Goal: Task Accomplishment & Management: Use online tool/utility

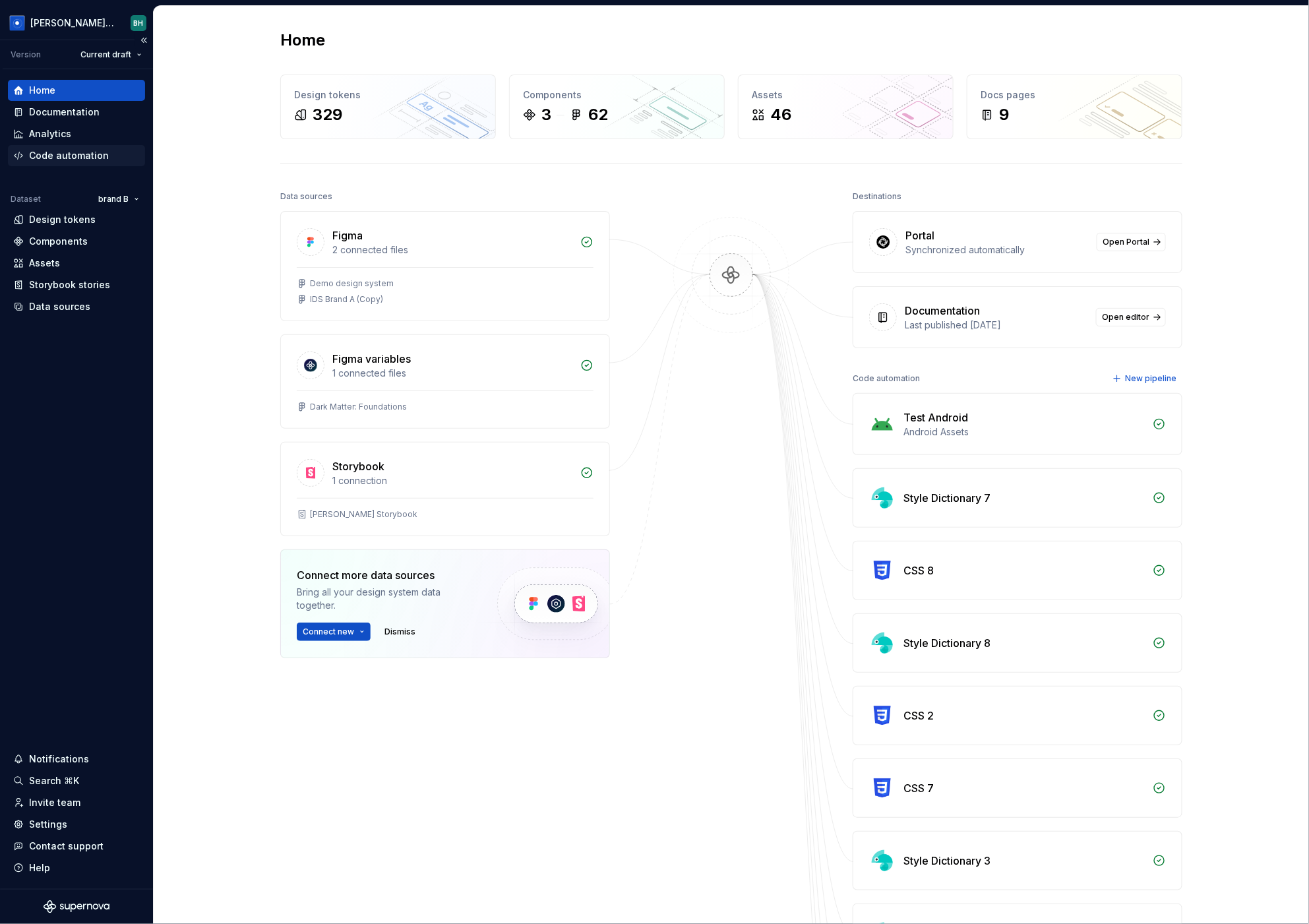
click at [86, 156] on div "Code automation" at bounding box center [69, 155] width 80 height 13
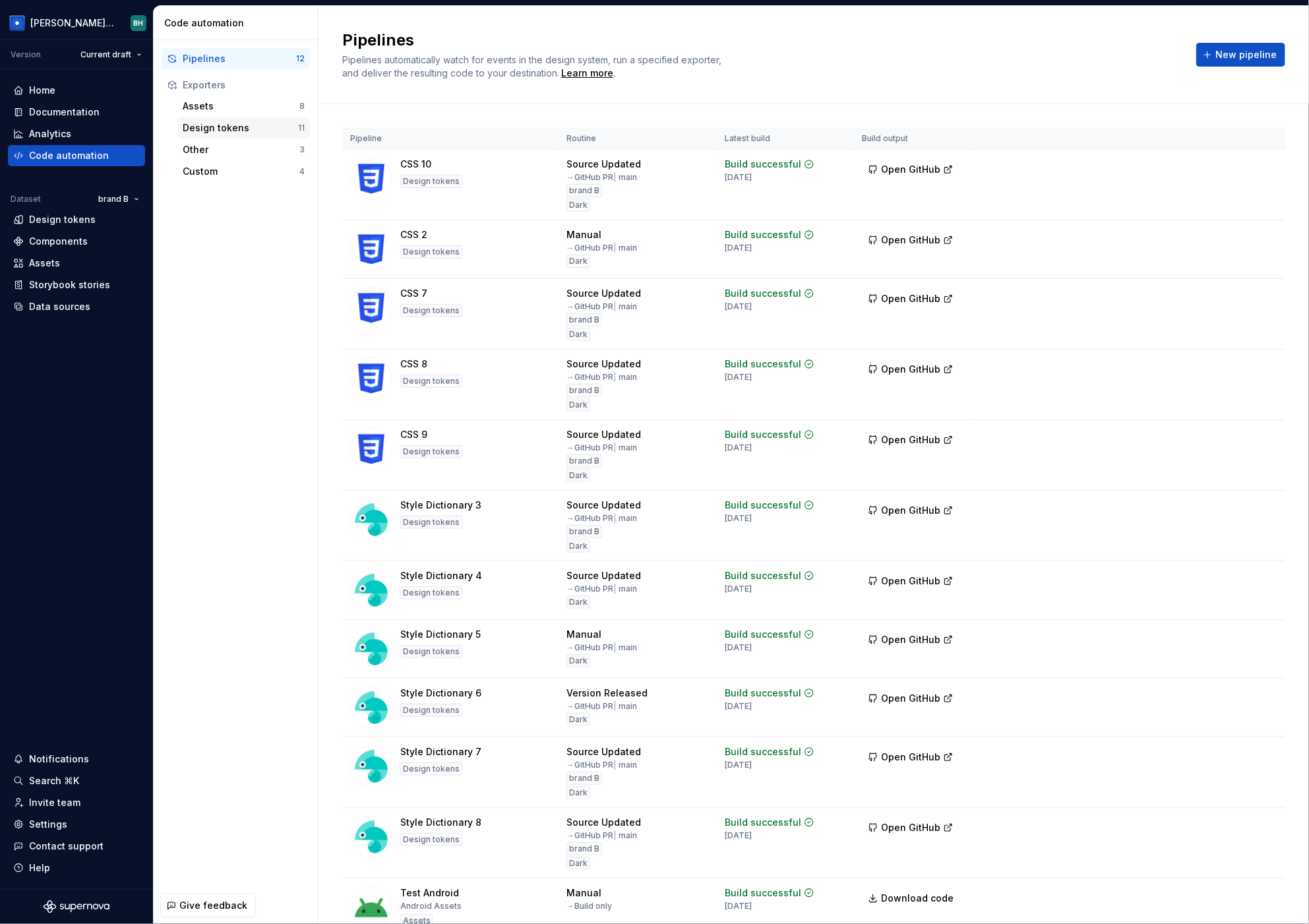
click at [255, 133] on div "Design tokens" at bounding box center [240, 127] width 115 height 13
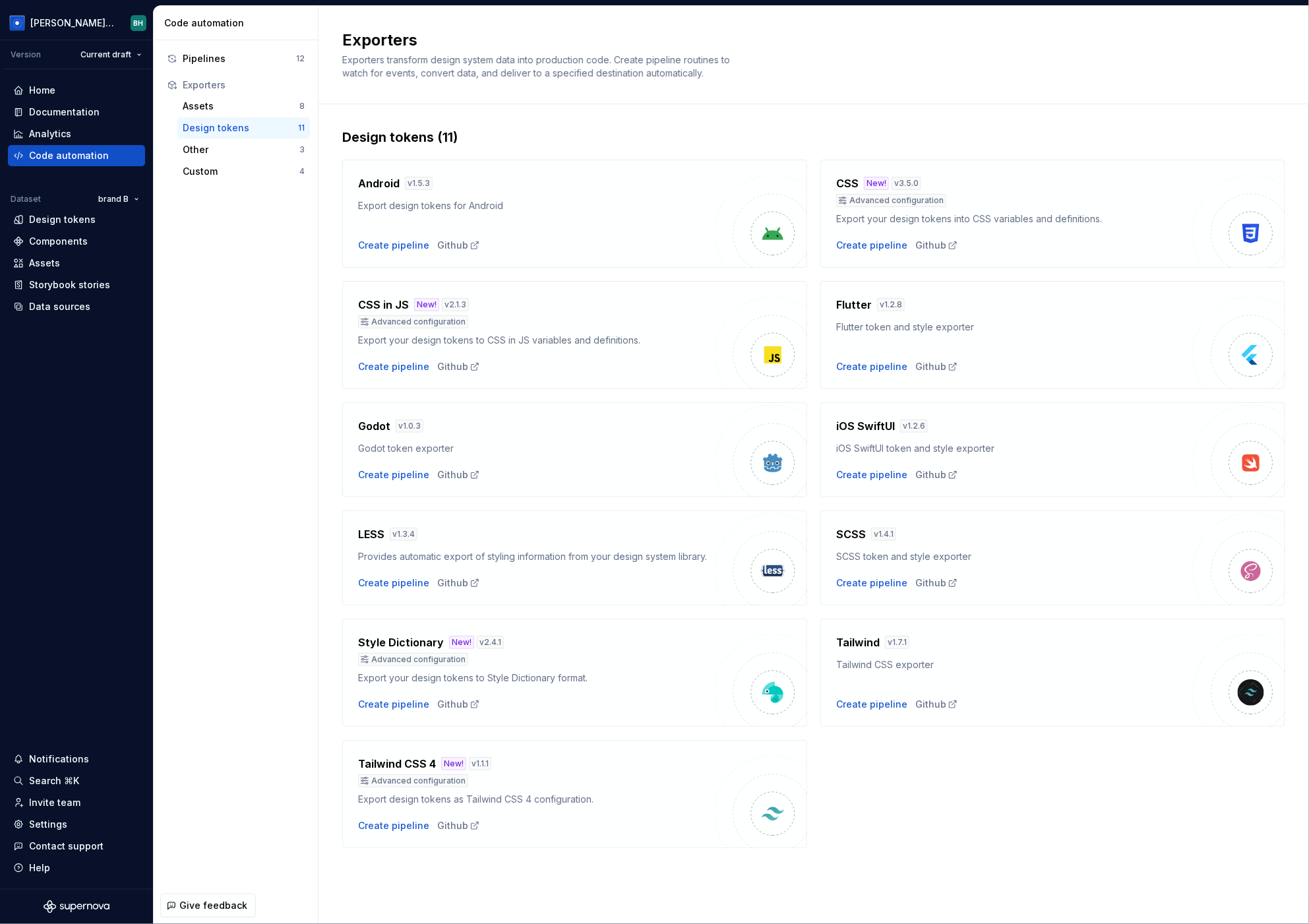
click at [869, 126] on div "Design tokens (11) Android v 1.5.3 Export design tokens for Android Create pipe…" at bounding box center [813, 500] width 942 height 794
click at [854, 241] on div "Create pipeline" at bounding box center [871, 244] width 71 height 13
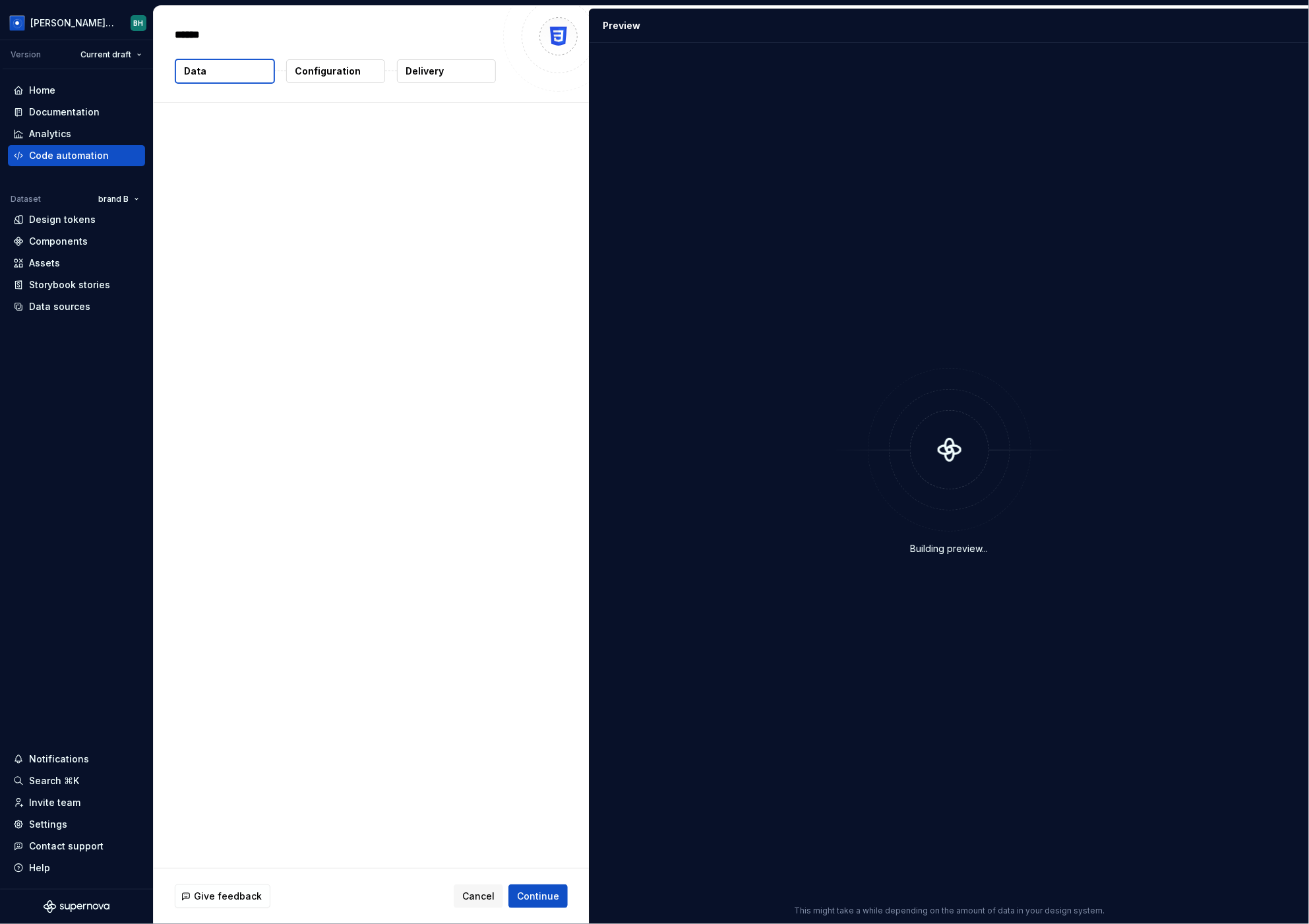
type textarea "*"
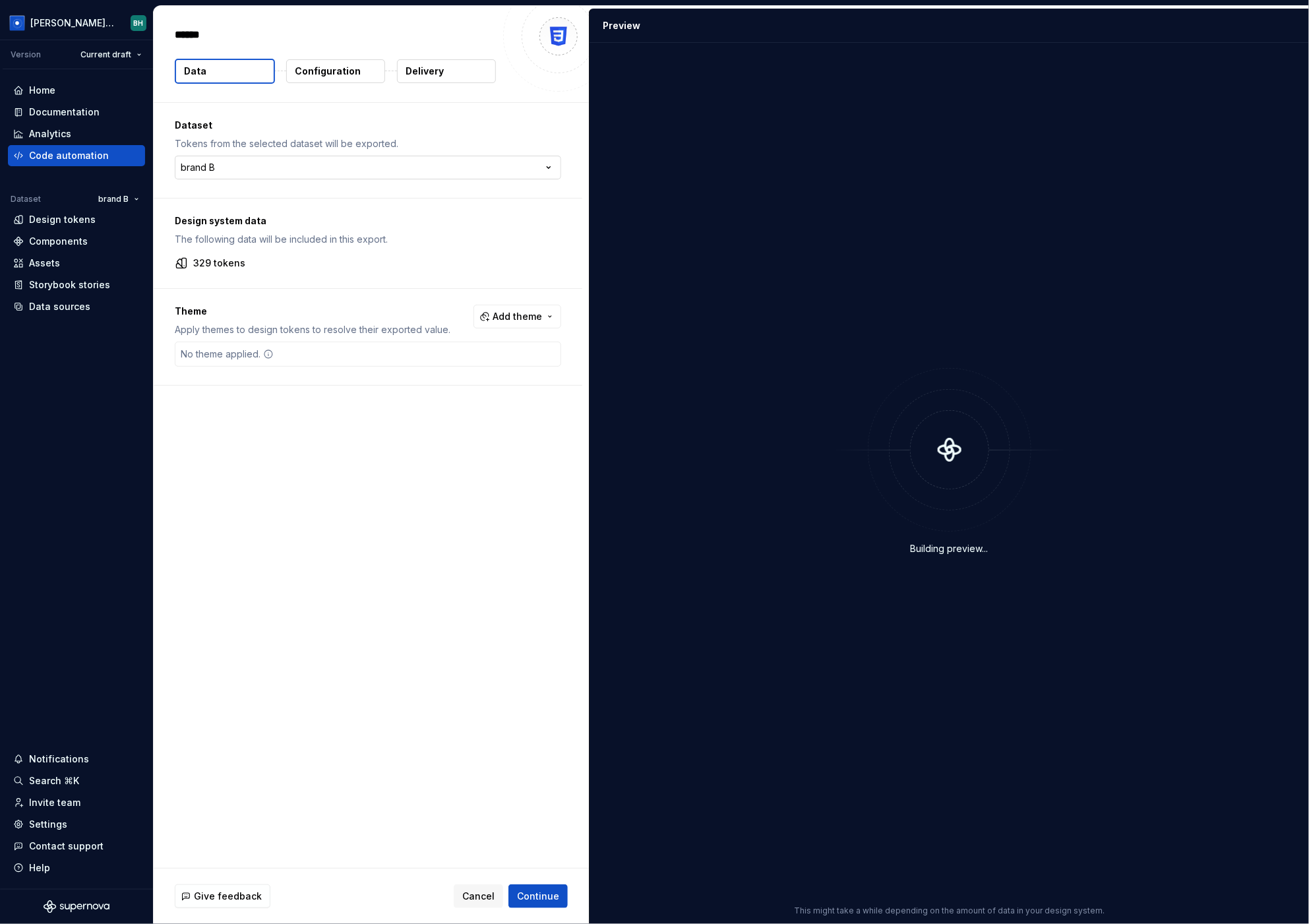
click at [294, 175] on html "[PERSON_NAME] Design System BH Version Current draft Home Documentation Analyti…" at bounding box center [654, 462] width 1309 height 924
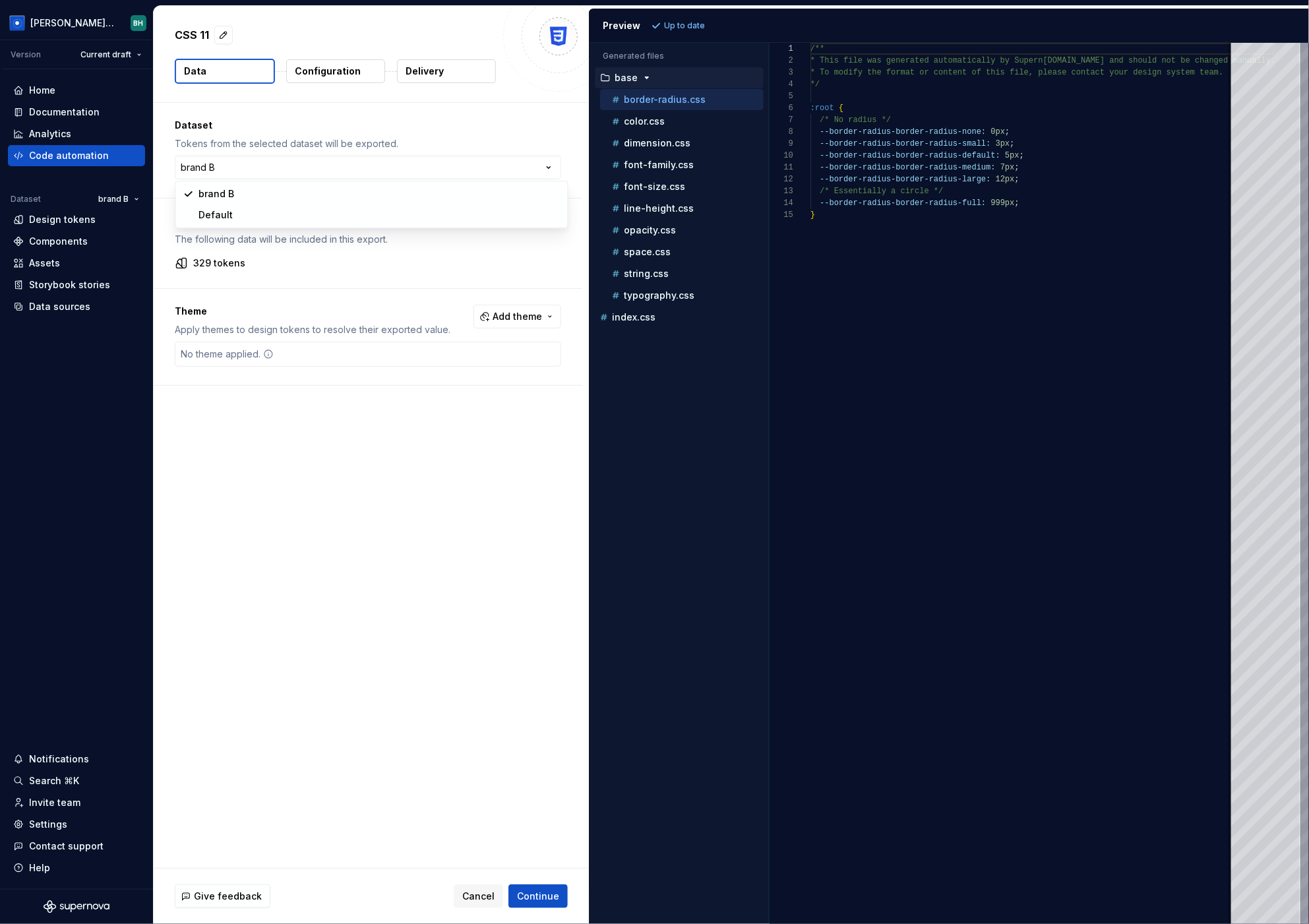
click at [471, 120] on html "[PERSON_NAME] Design System BH Version Current draft Home Documentation Analyti…" at bounding box center [654, 462] width 1309 height 924
click at [526, 320] on span "Add theme" at bounding box center [517, 316] width 49 height 13
click at [422, 392] on div "Suggestions" at bounding box center [423, 390] width 11 height 11
drag, startPoint x: 473, startPoint y: 520, endPoint x: 597, endPoint y: 352, distance: 208.8
click at [472, 520] on html "[PERSON_NAME] Design System BH Version Current draft Home Documentation Analyti…" at bounding box center [654, 462] width 1309 height 924
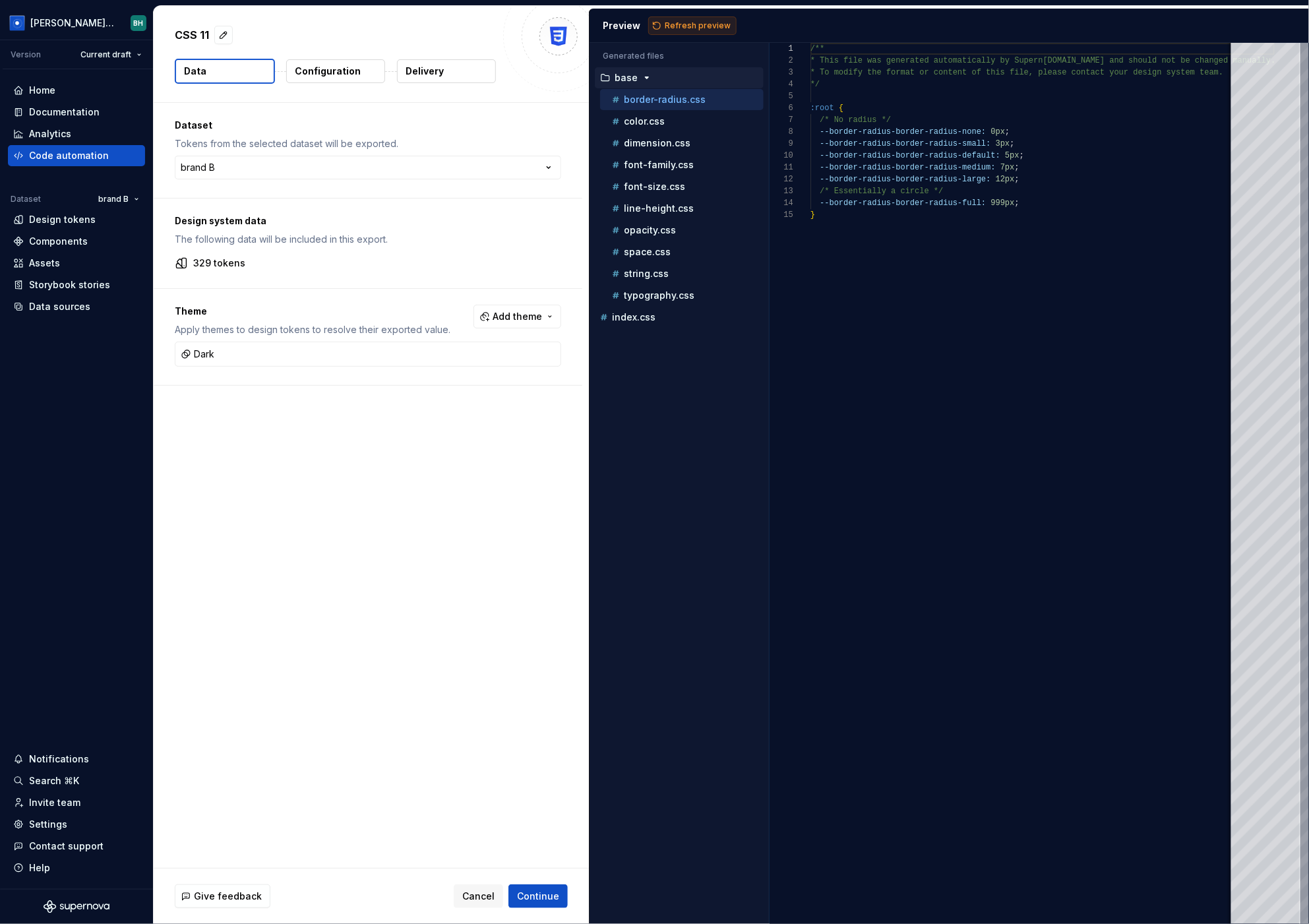
click at [695, 21] on span "Refresh preview" at bounding box center [697, 25] width 66 height 11
click at [644, 318] on p "dark-d38a" at bounding box center [638, 317] width 48 height 11
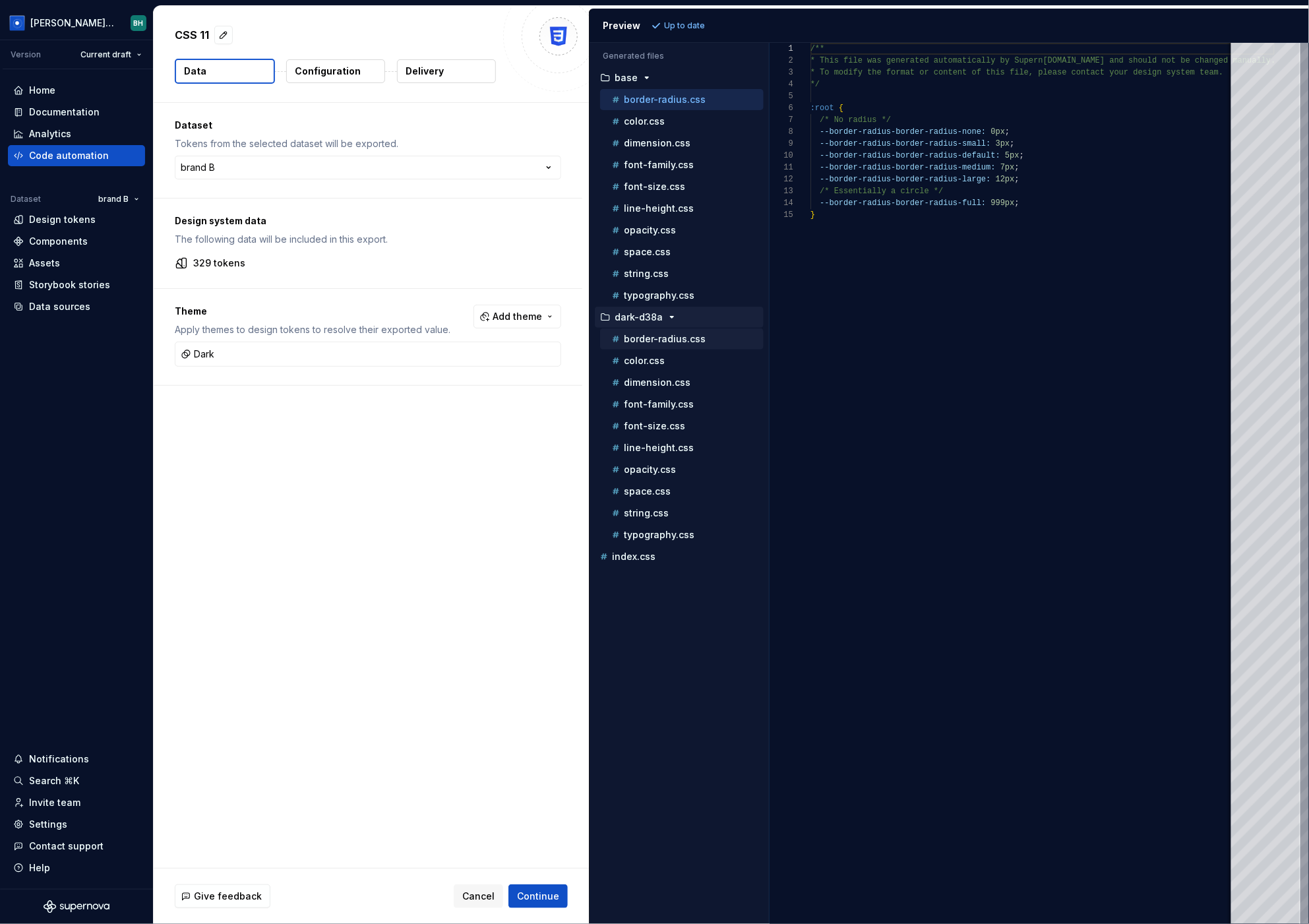
click at [658, 344] on p "border-radius.css" at bounding box center [664, 338] width 82 height 11
type textarea "**********"
click at [337, 66] on p "Configuration" at bounding box center [327, 70] width 66 height 13
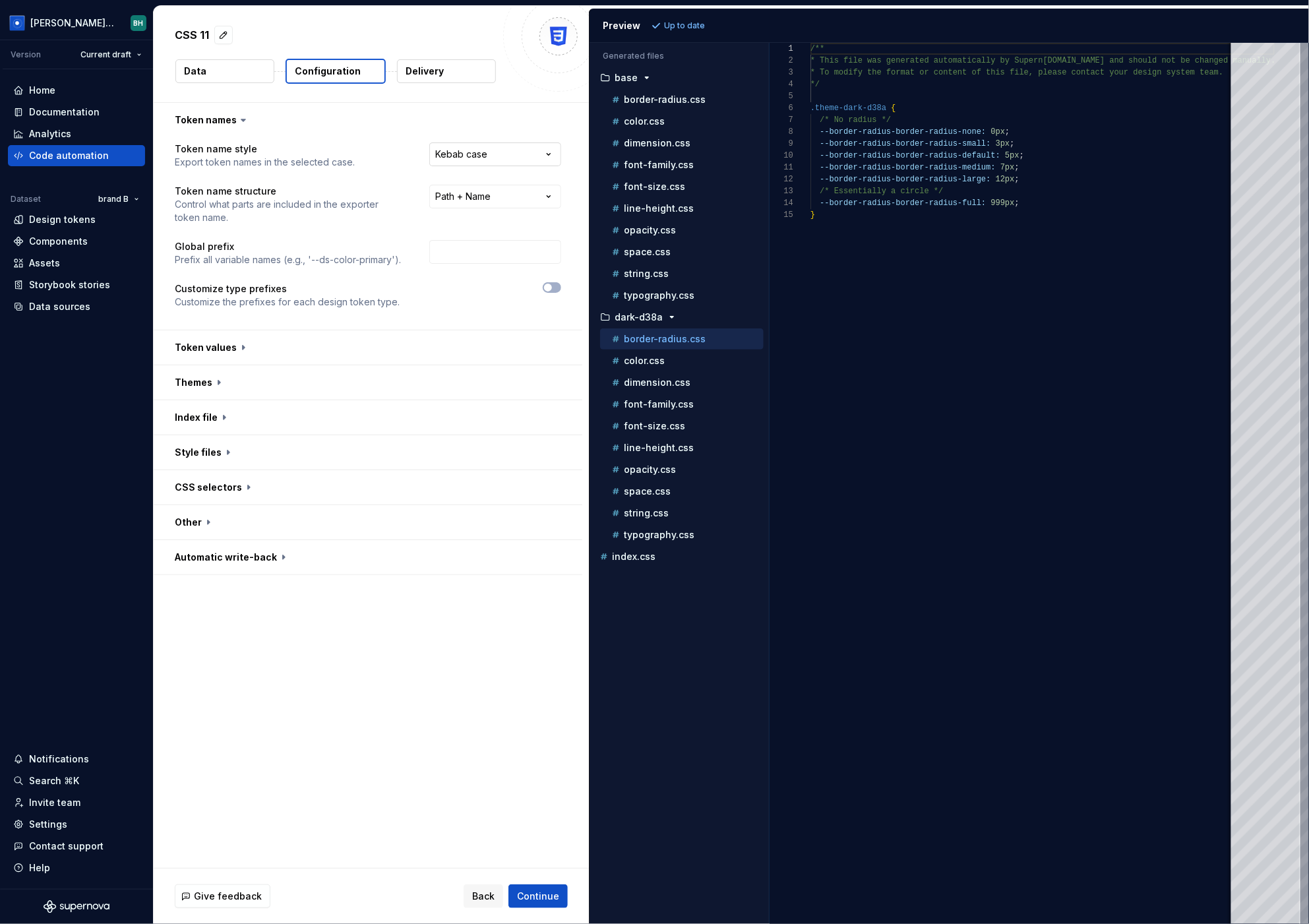
click at [515, 153] on html "**********" at bounding box center [654, 462] width 1309 height 924
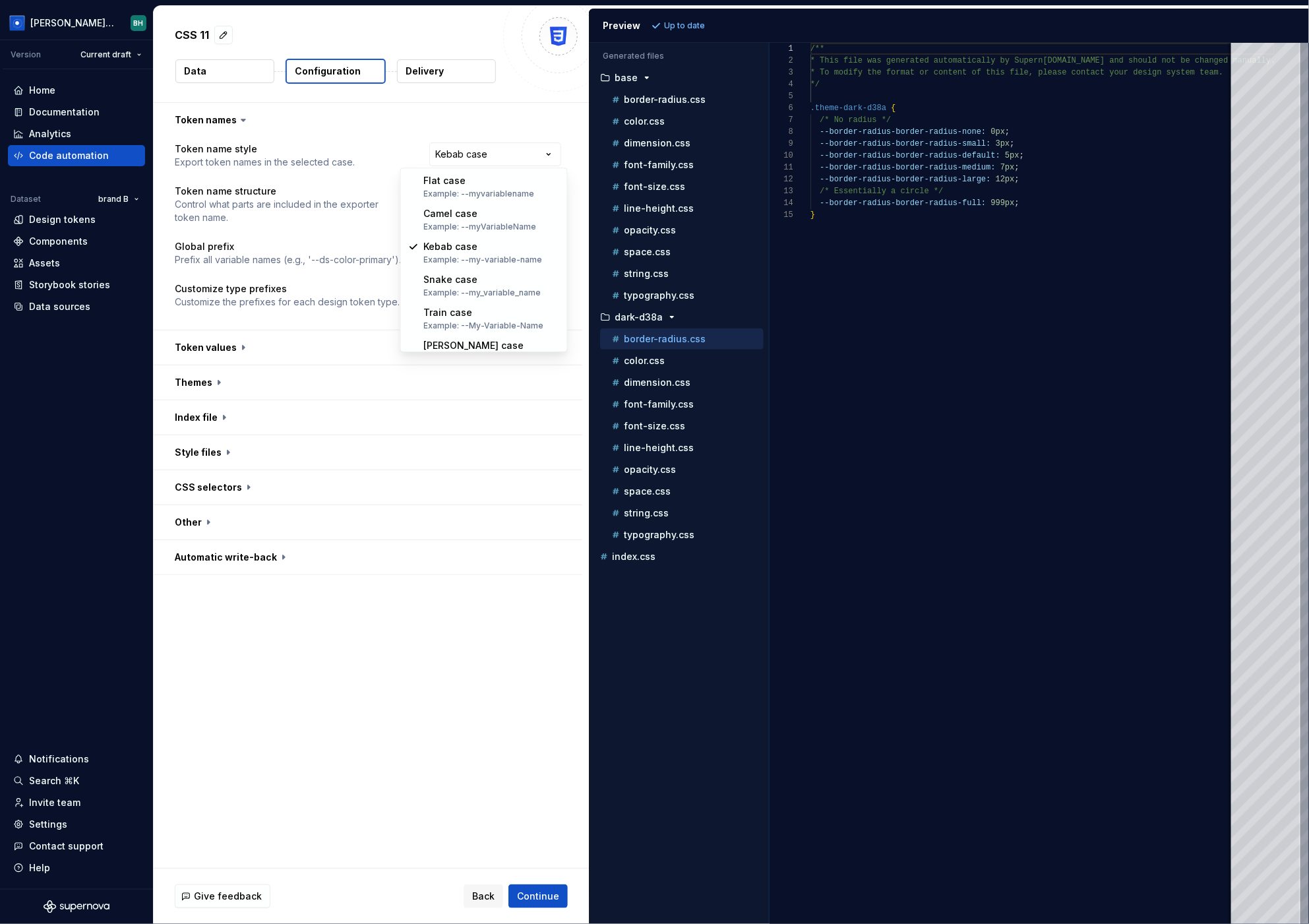
select select "********"
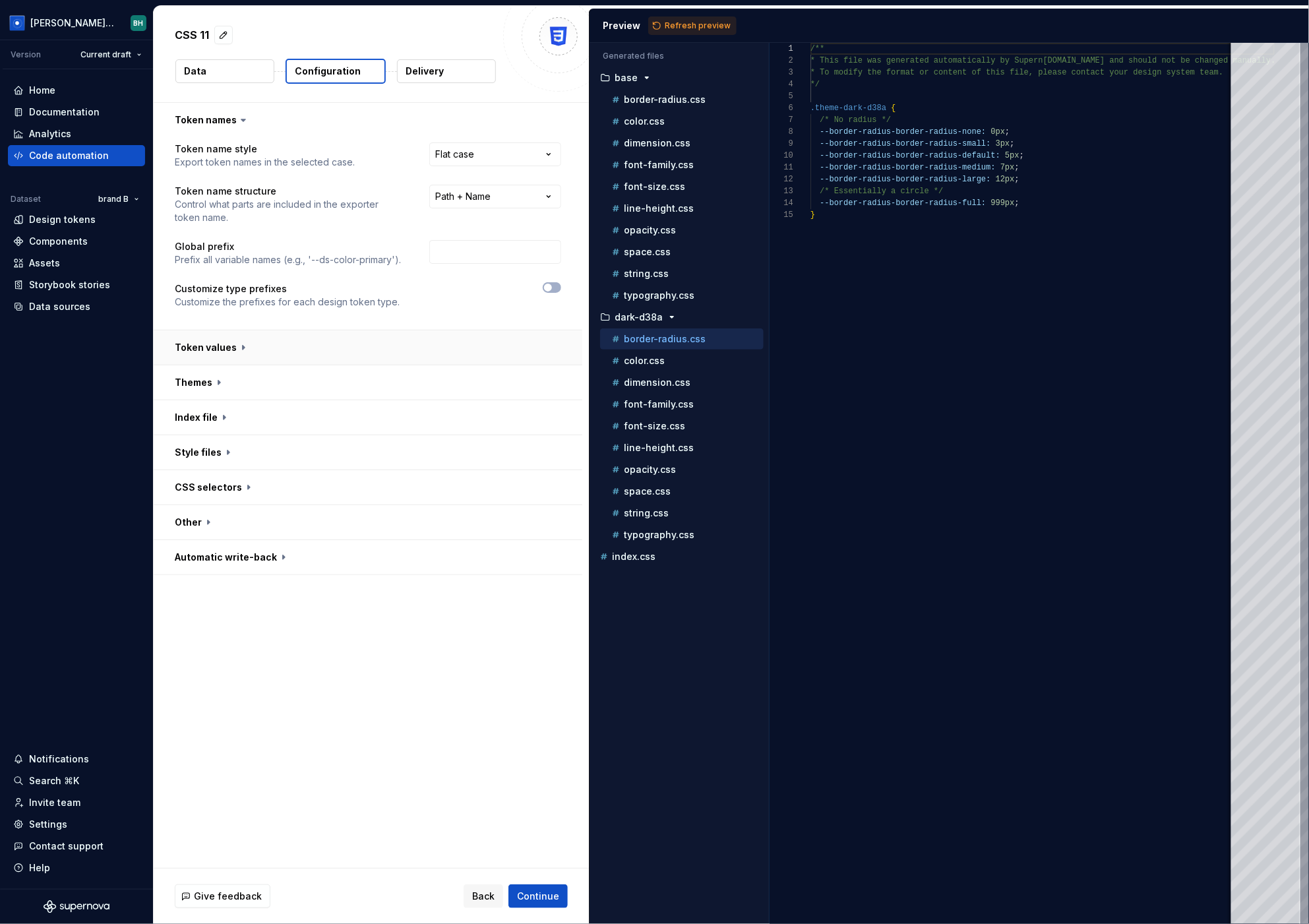
click at [407, 355] on button "button" at bounding box center [367, 347] width 428 height 34
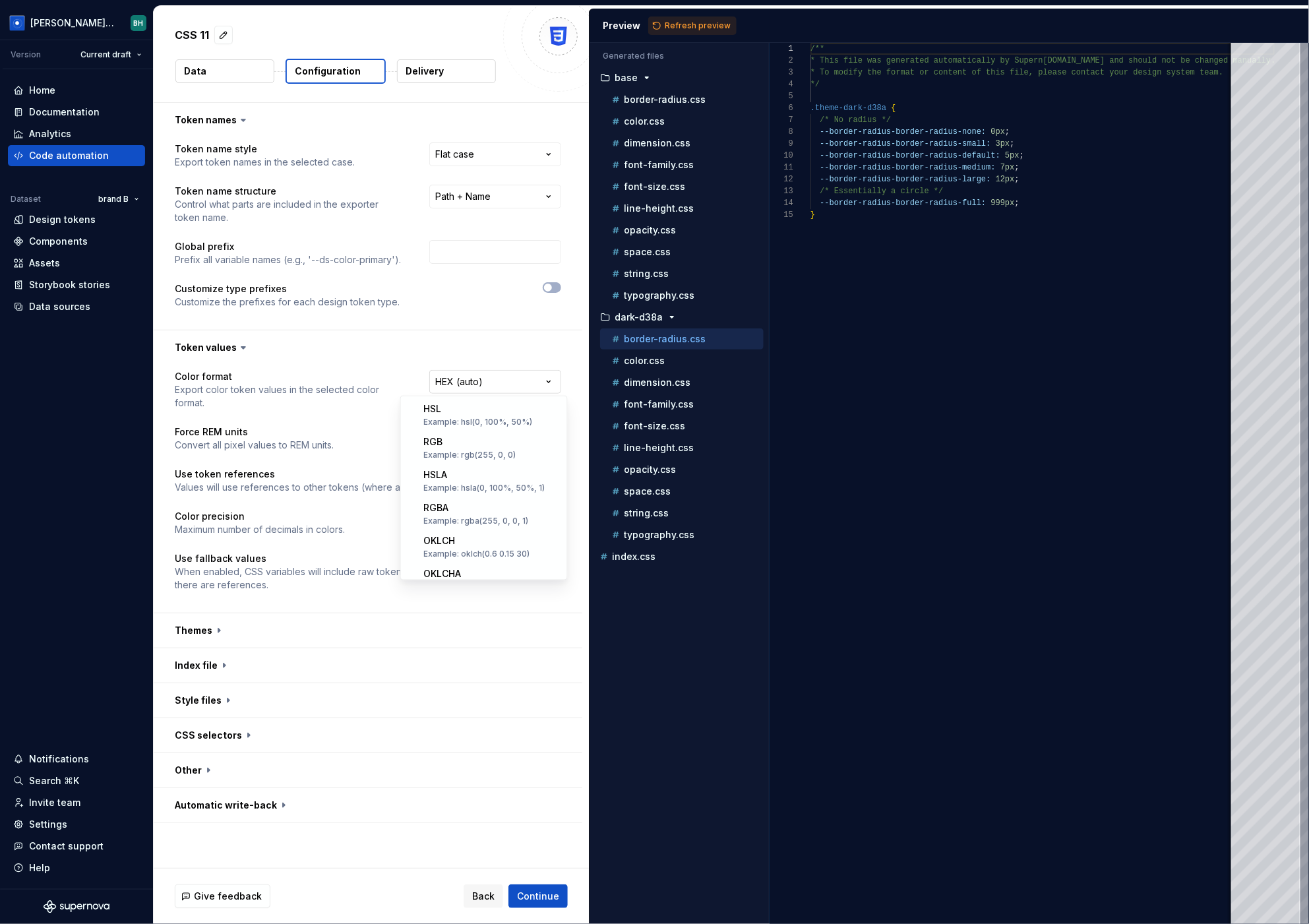
click at [491, 378] on html "**********" at bounding box center [654, 462] width 1309 height 924
select select "****"
click at [264, 613] on button "button" at bounding box center [367, 629] width 428 height 34
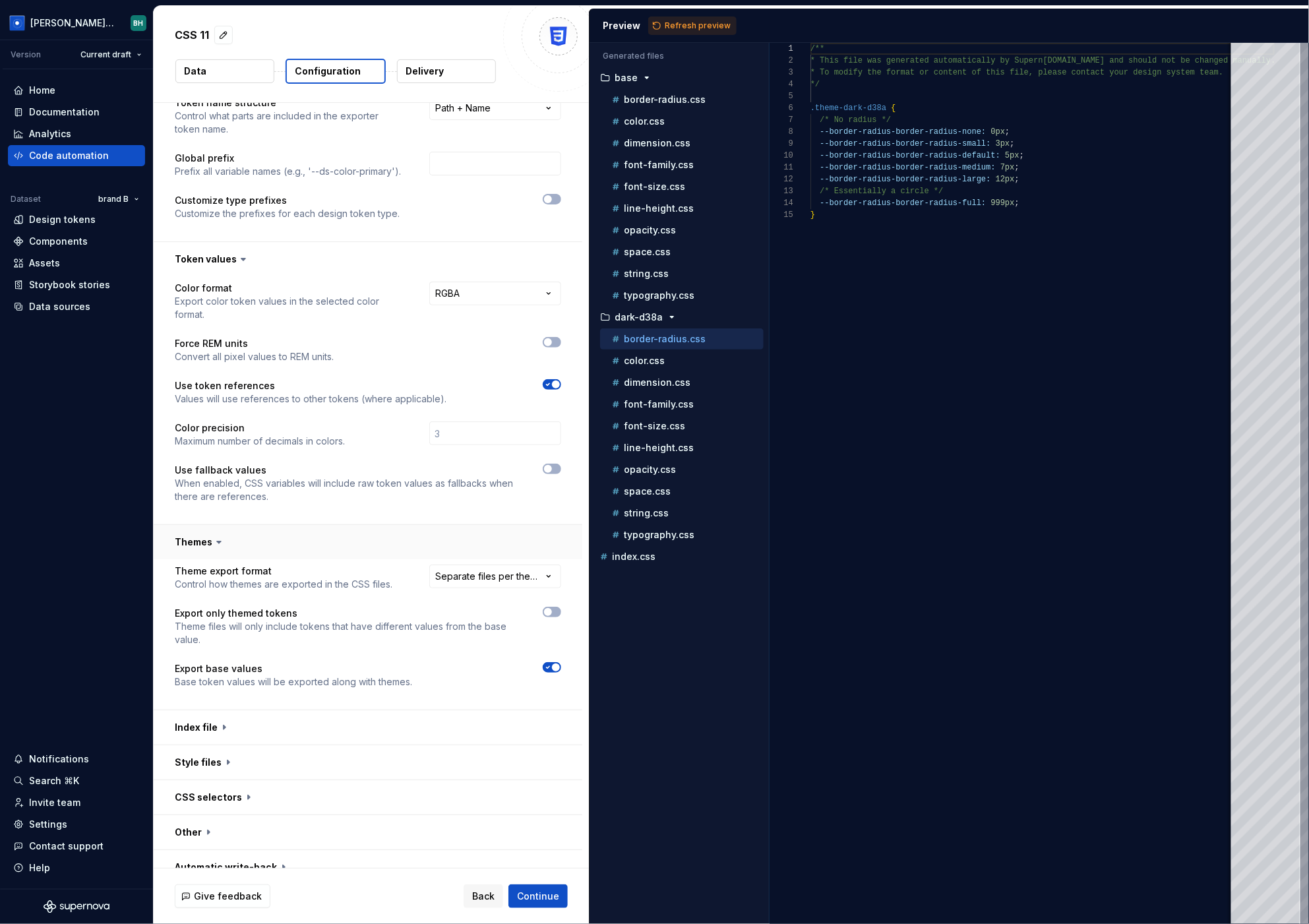
scroll to position [92, 0]
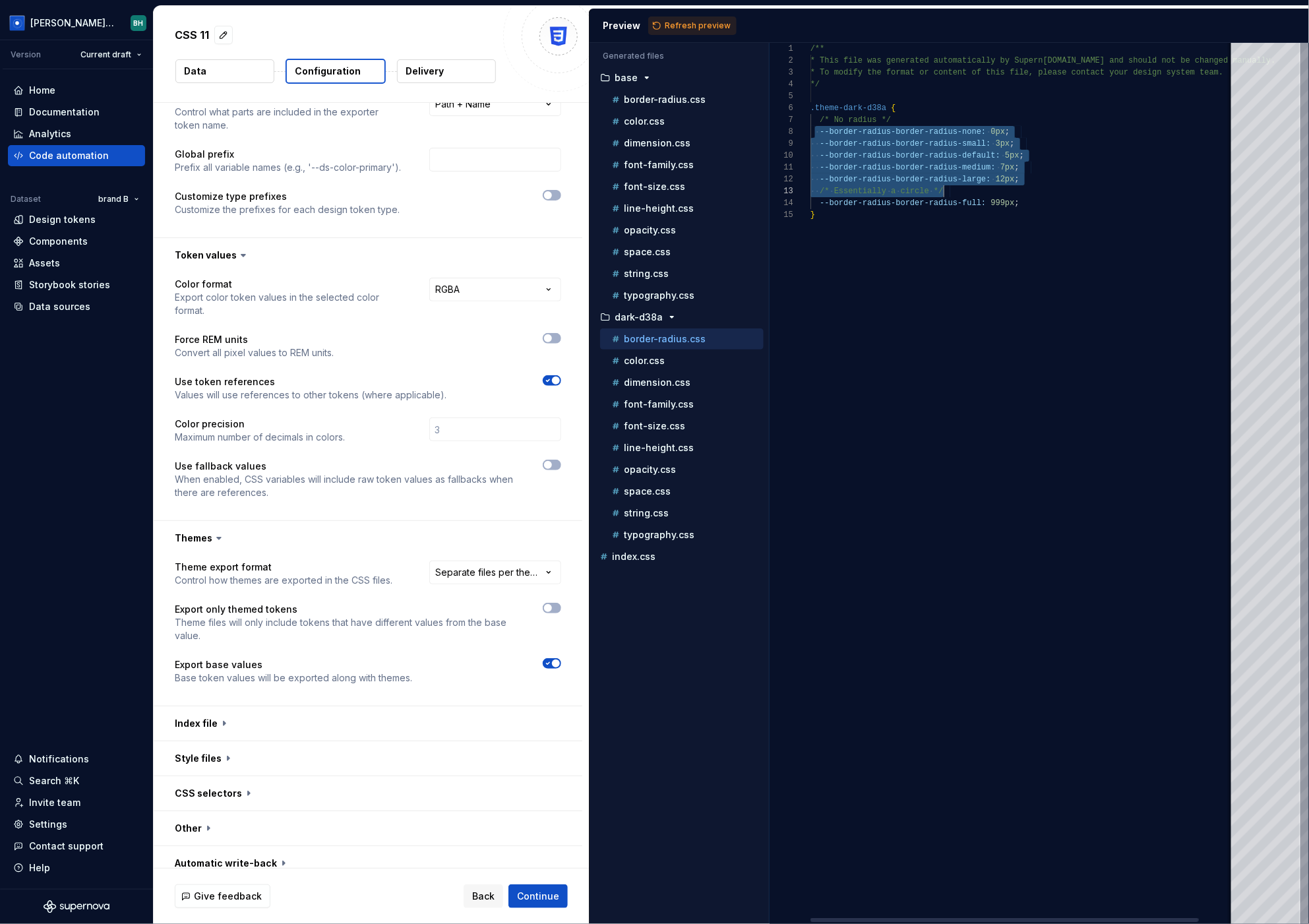
drag, startPoint x: 819, startPoint y: 135, endPoint x: 1061, endPoint y: 207, distance: 252.5
click at [1075, 193] on div "/** * This file was generated automatically by Supern [DOMAIN_NAME] and should …" at bounding box center [1043, 484] width 464 height 881
type textarea "**********"
click at [1031, 218] on div "/** * This file was generated automatically by Supern [DOMAIN_NAME] and should …" at bounding box center [1043, 484] width 464 height 881
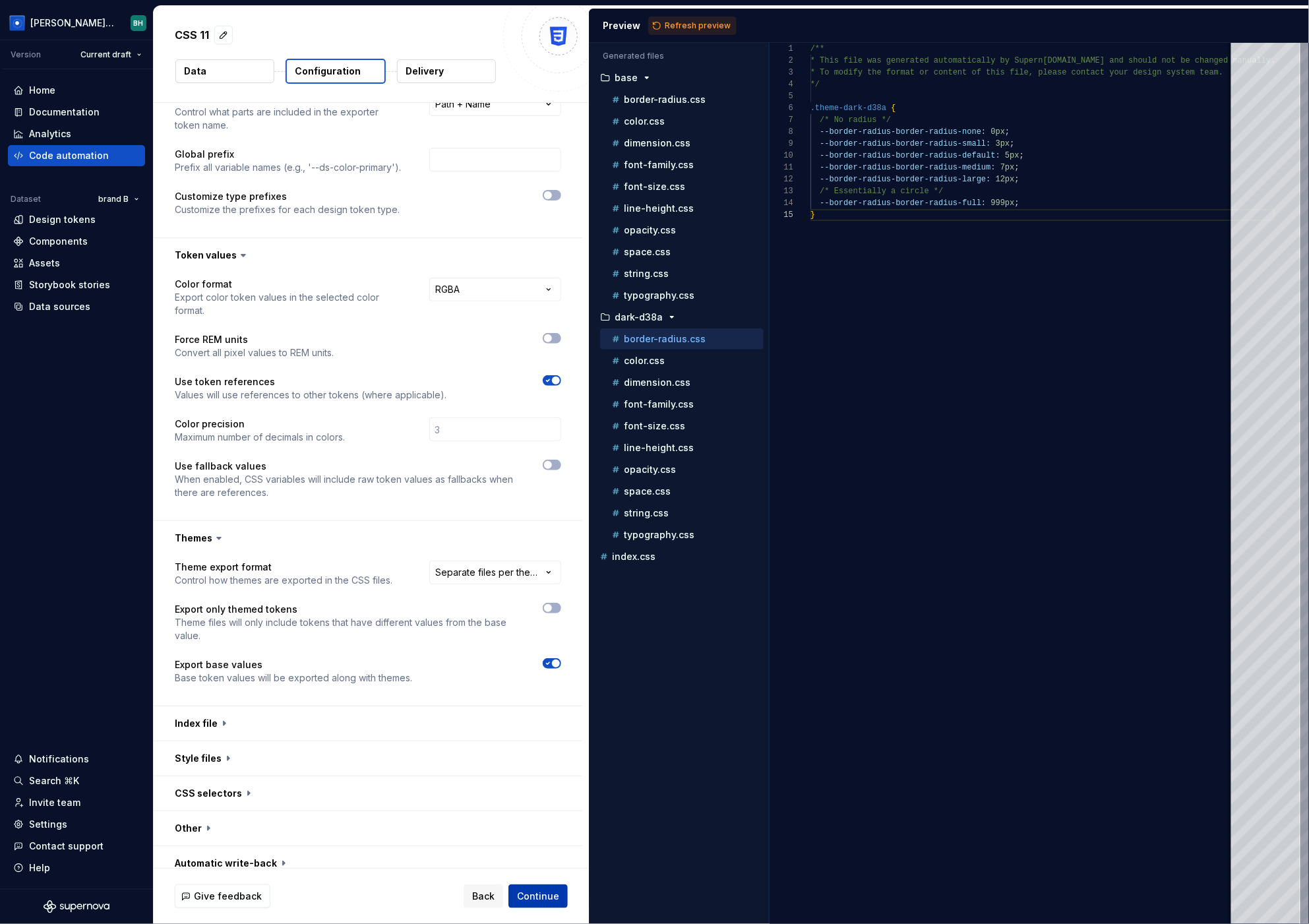
click at [536, 895] on span "Continue" at bounding box center [538, 896] width 42 height 13
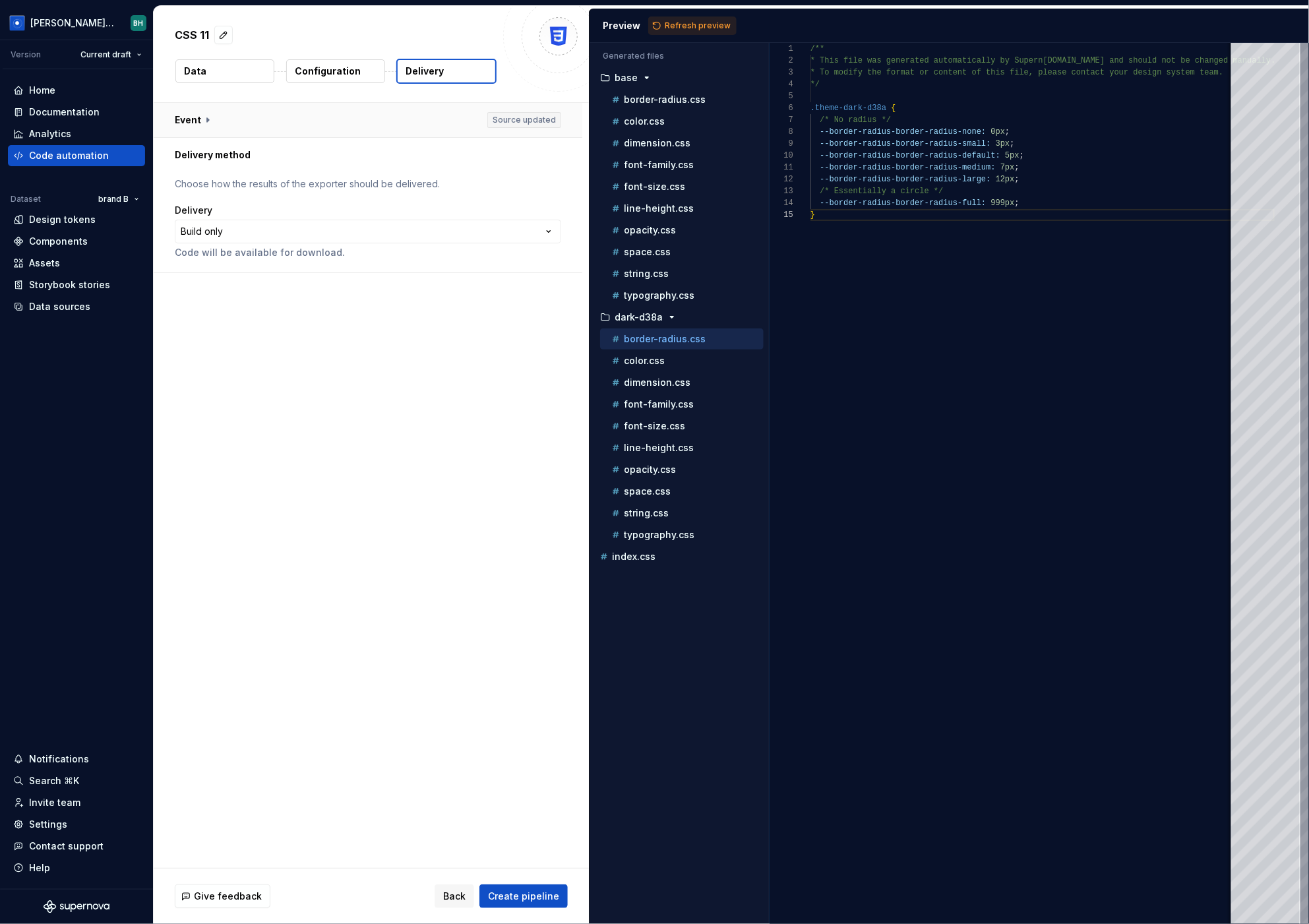
click at [220, 129] on button "button" at bounding box center [367, 120] width 428 height 34
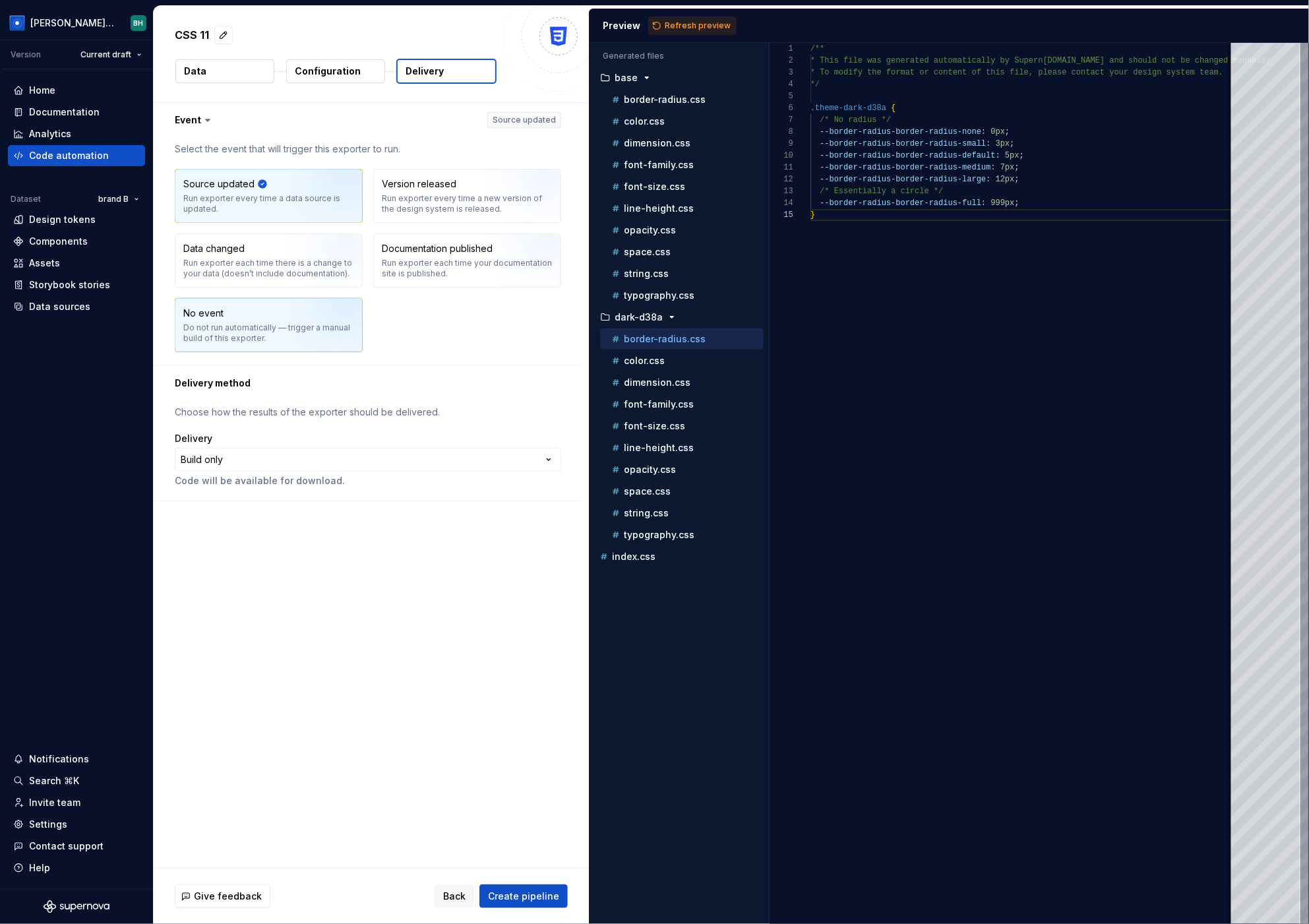
click at [291, 317] on img "button" at bounding box center [331, 330] width 84 height 88
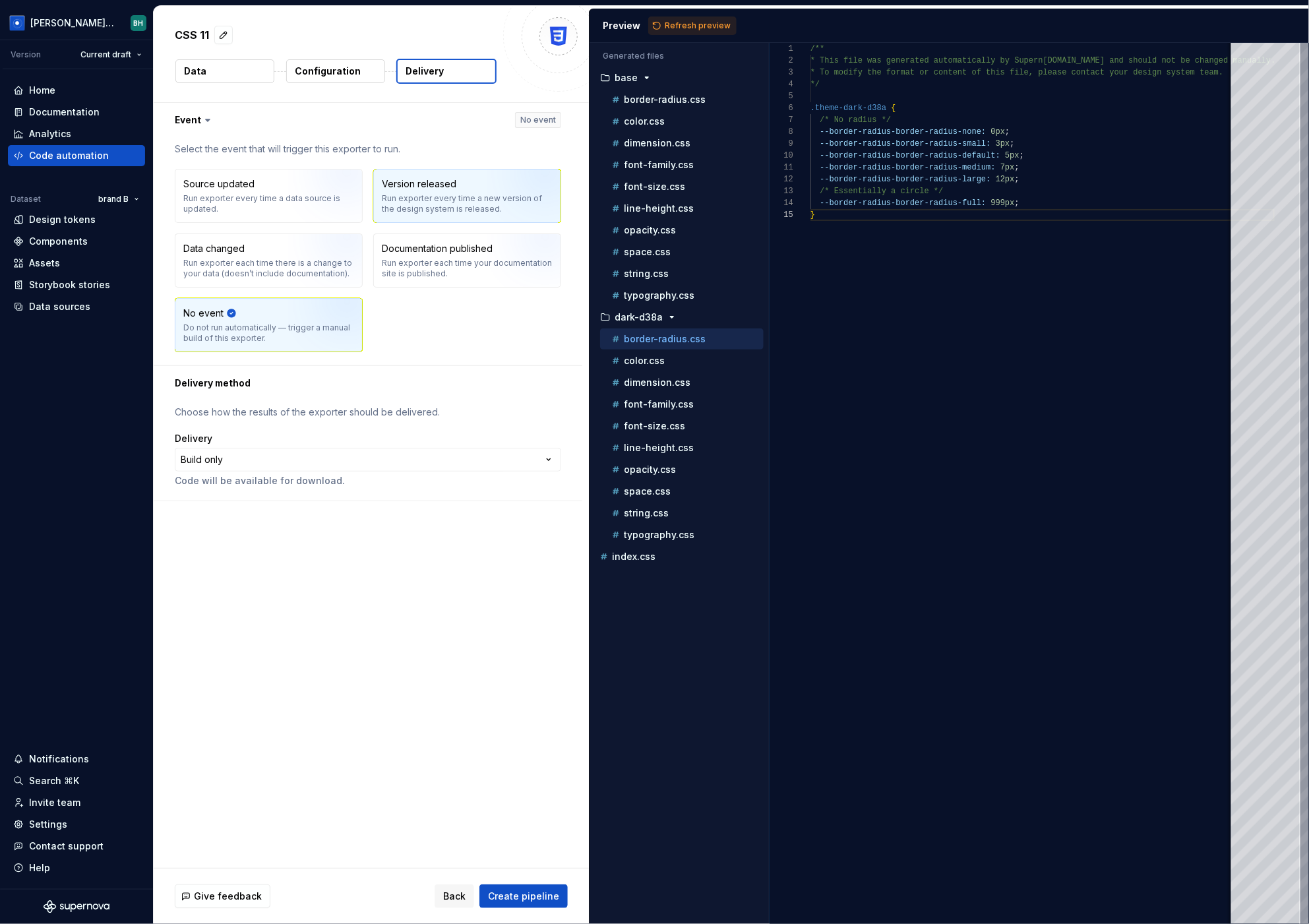
click at [502, 205] on img "button" at bounding box center [528, 200] width 84 height 88
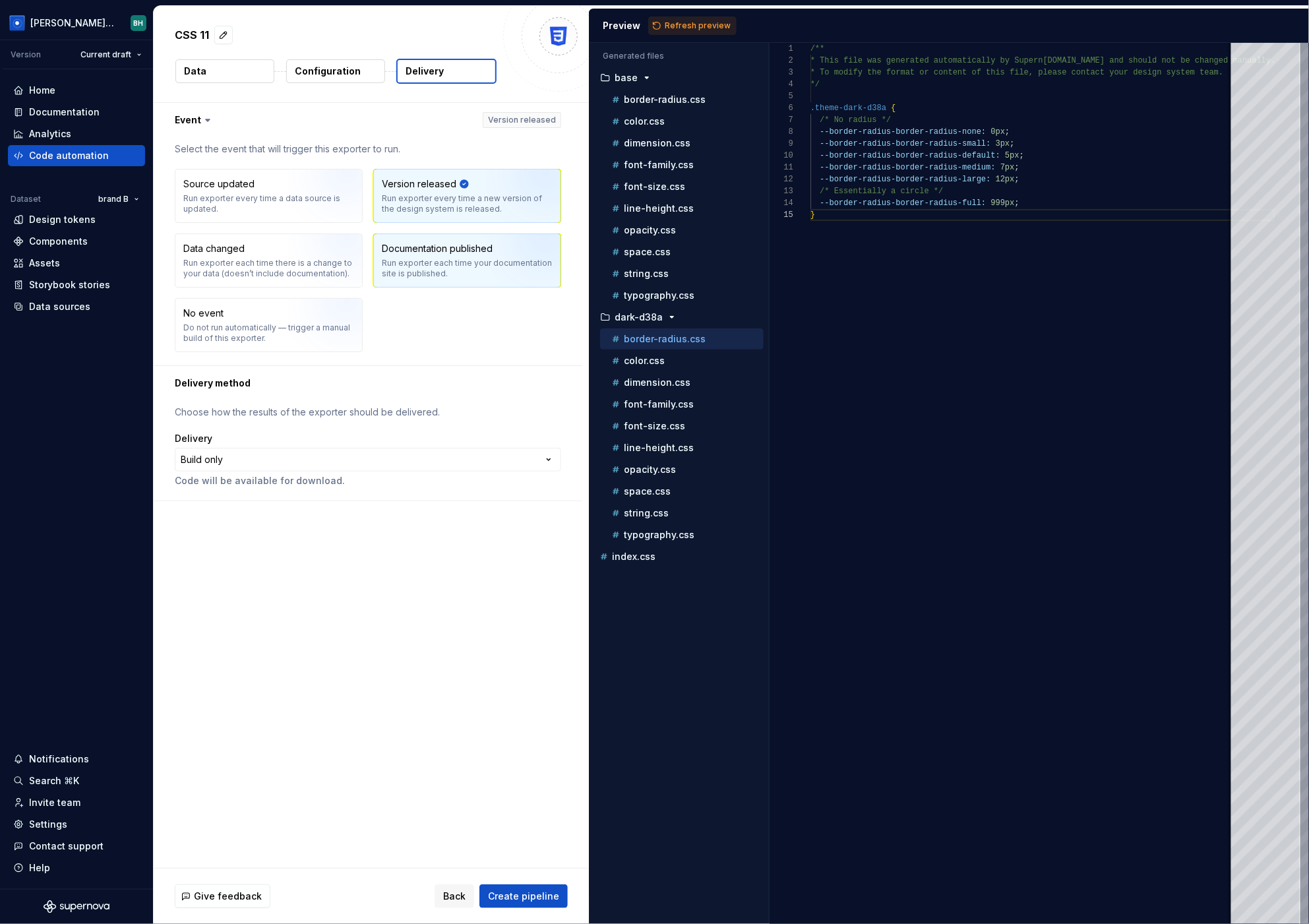
click at [504, 265] on img "button" at bounding box center [528, 265] width 84 height 88
click at [429, 328] on div "Source updated Run exporter every time a data source is updated. Version releas…" at bounding box center [367, 260] width 386 height 183
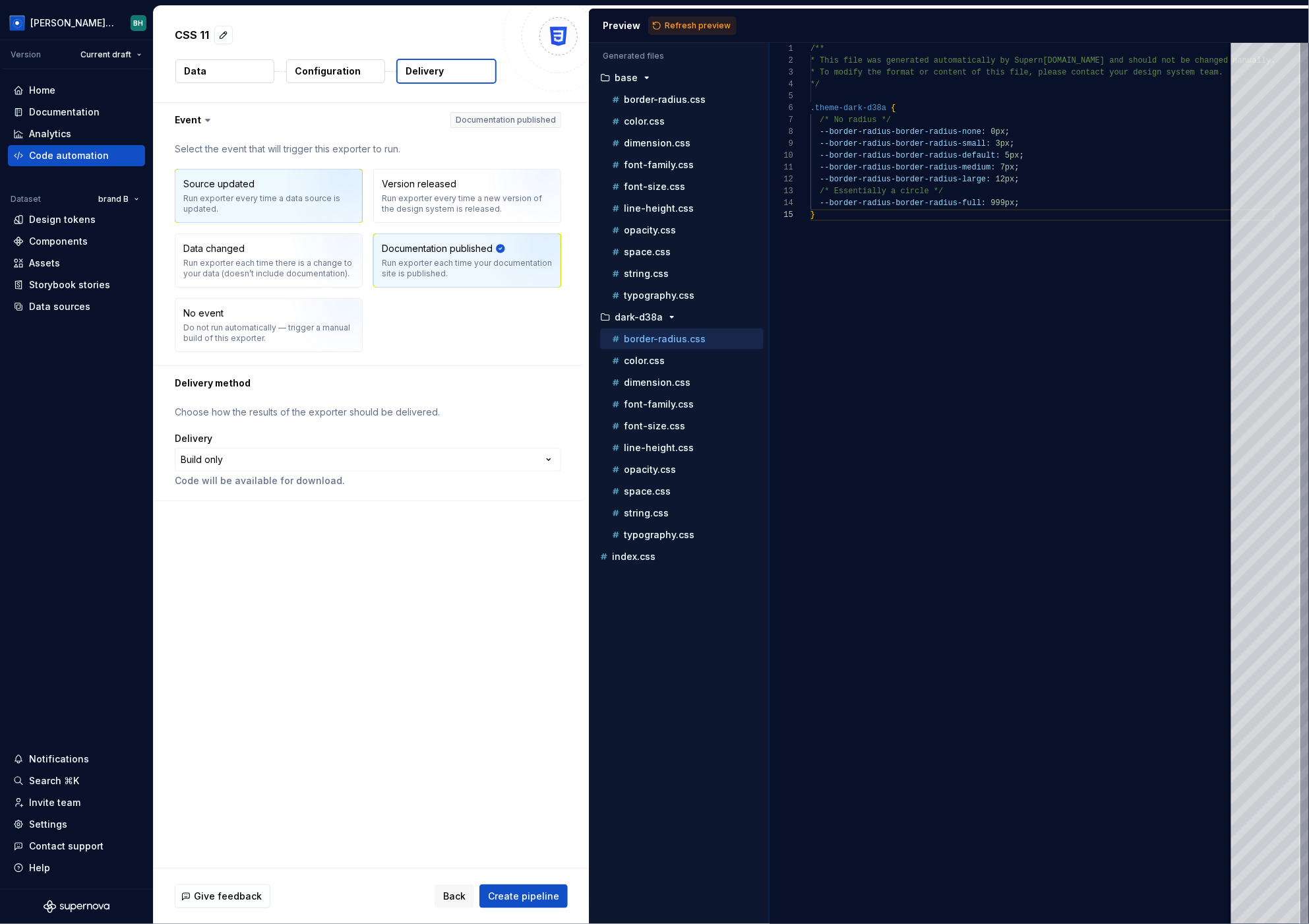
click at [222, 215] on div "Source updated Run exporter every time a data source is updated." at bounding box center [268, 196] width 186 height 53
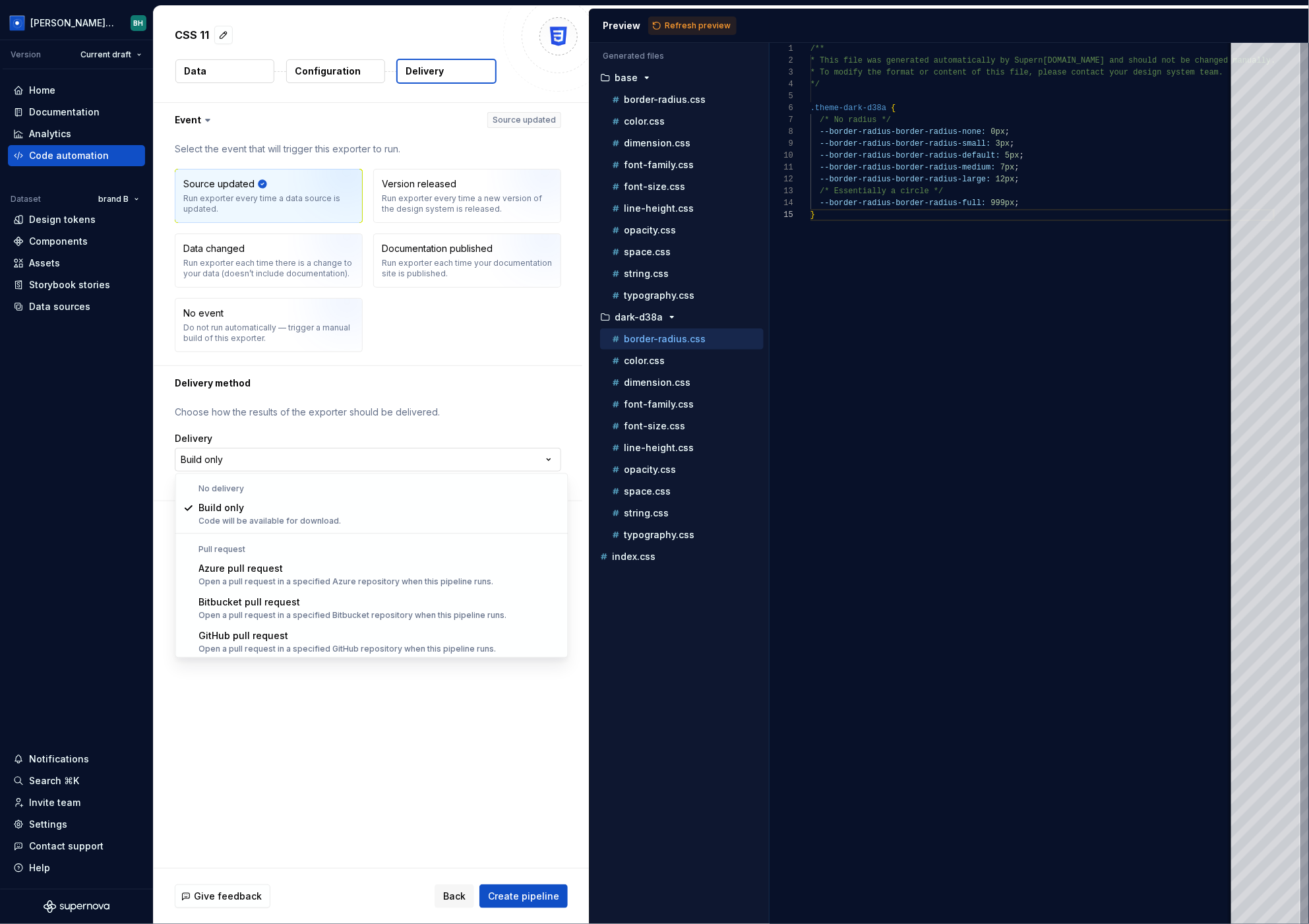
click at [265, 464] on html "**********" at bounding box center [654, 462] width 1309 height 924
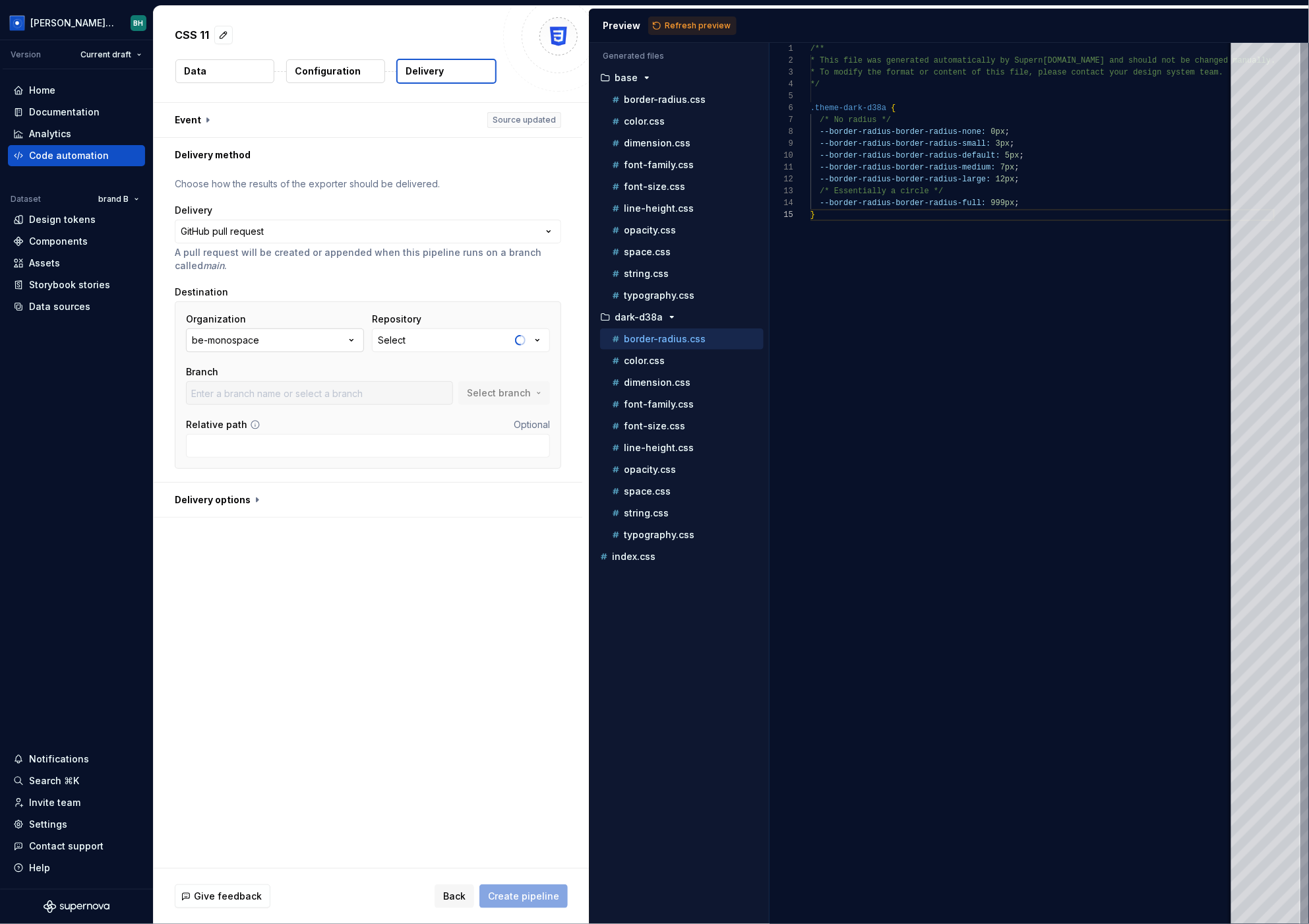
click at [286, 346] on button "be-monospace" at bounding box center [274, 339] width 178 height 24
drag, startPoint x: 276, startPoint y: 417, endPoint x: 360, endPoint y: 375, distance: 93.9
click at [276, 416] on div "[PERSON_NAME]" at bounding box center [260, 415] width 75 height 13
click at [413, 339] on button "Select" at bounding box center [461, 339] width 178 height 24
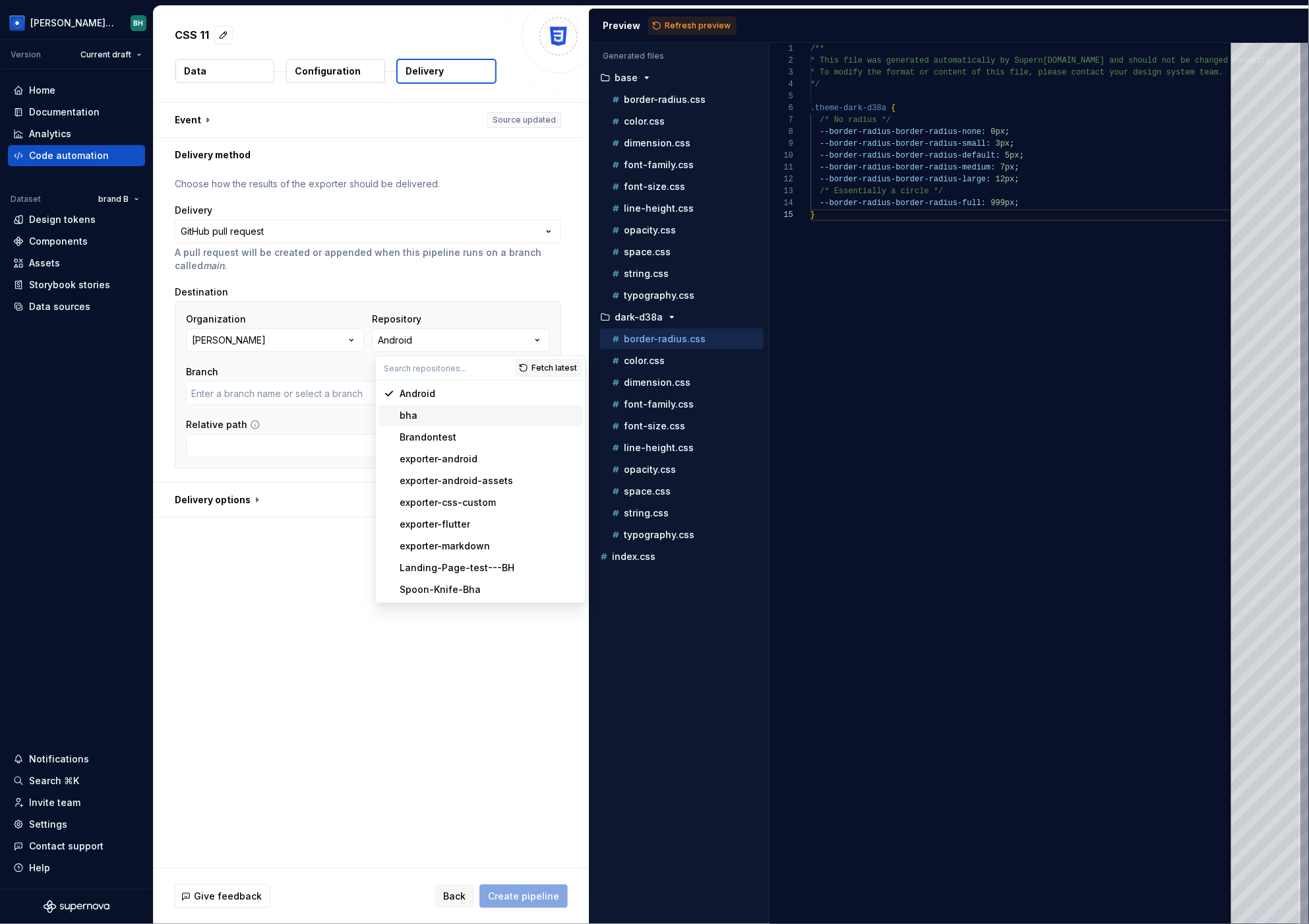
type input "main"
click at [423, 417] on div "bha" at bounding box center [488, 415] width 178 height 13
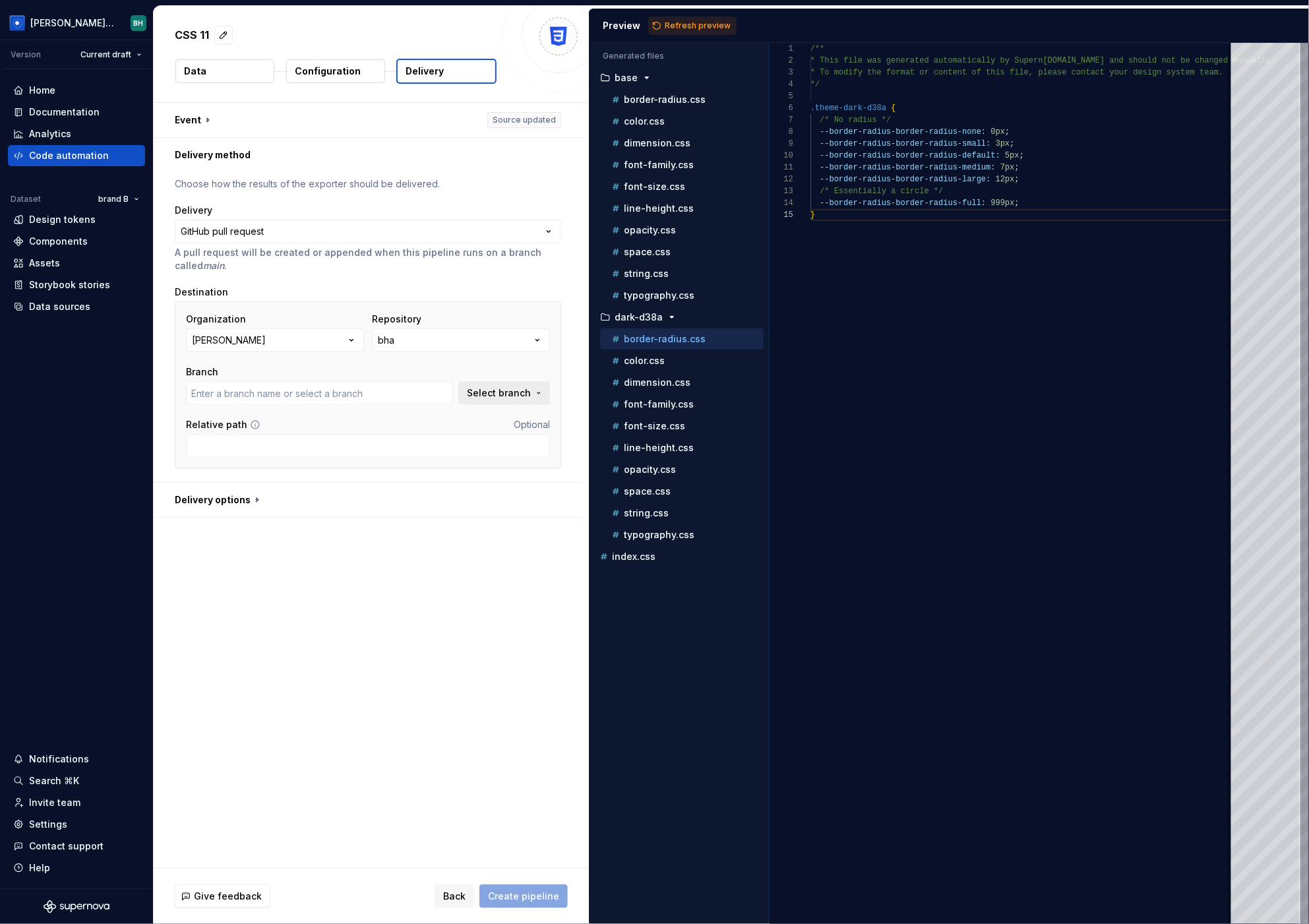
click at [486, 397] on span "Select branch" at bounding box center [498, 392] width 64 height 13
type input "main"
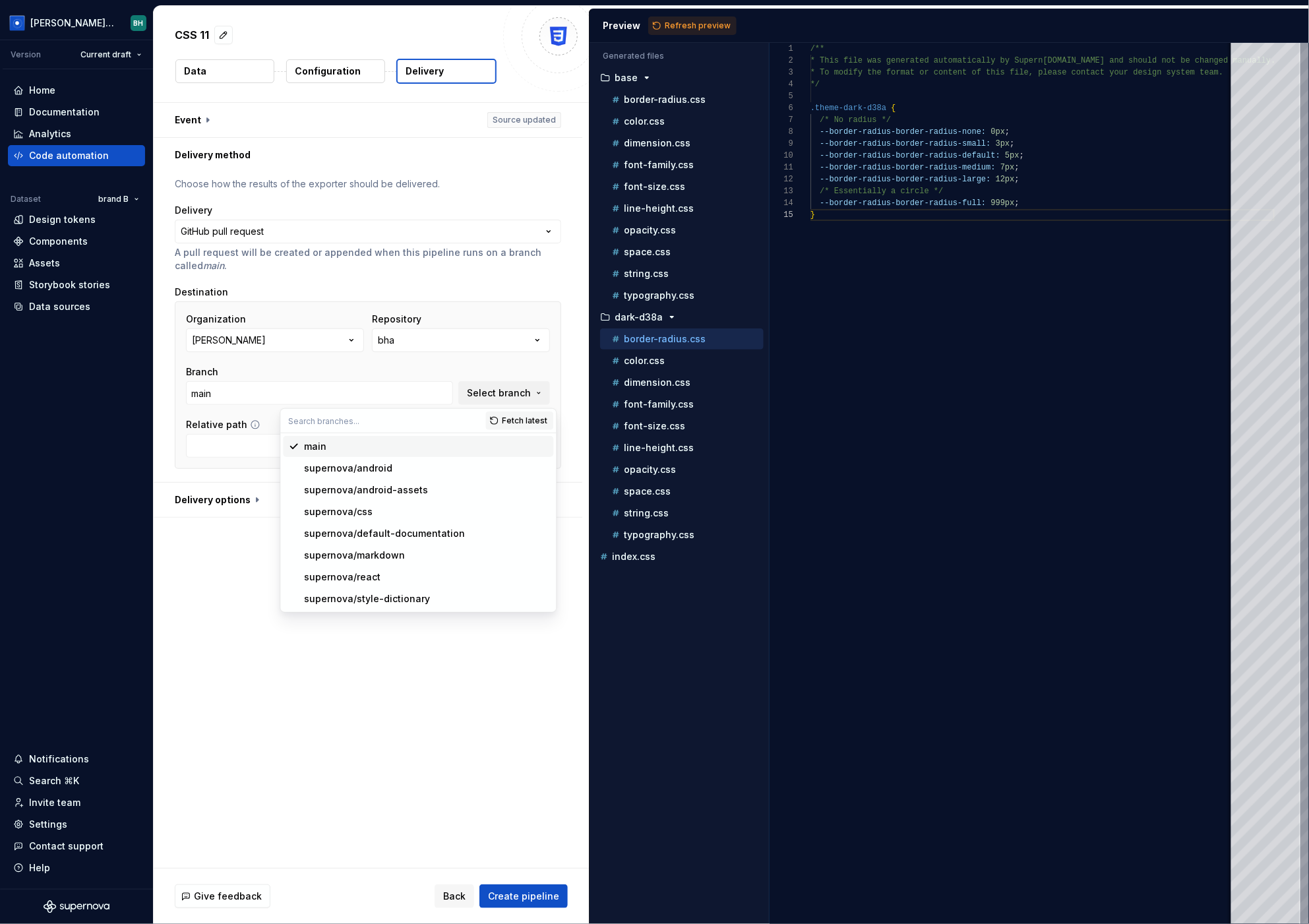
click at [370, 452] on div "main" at bounding box center [425, 446] width 244 height 13
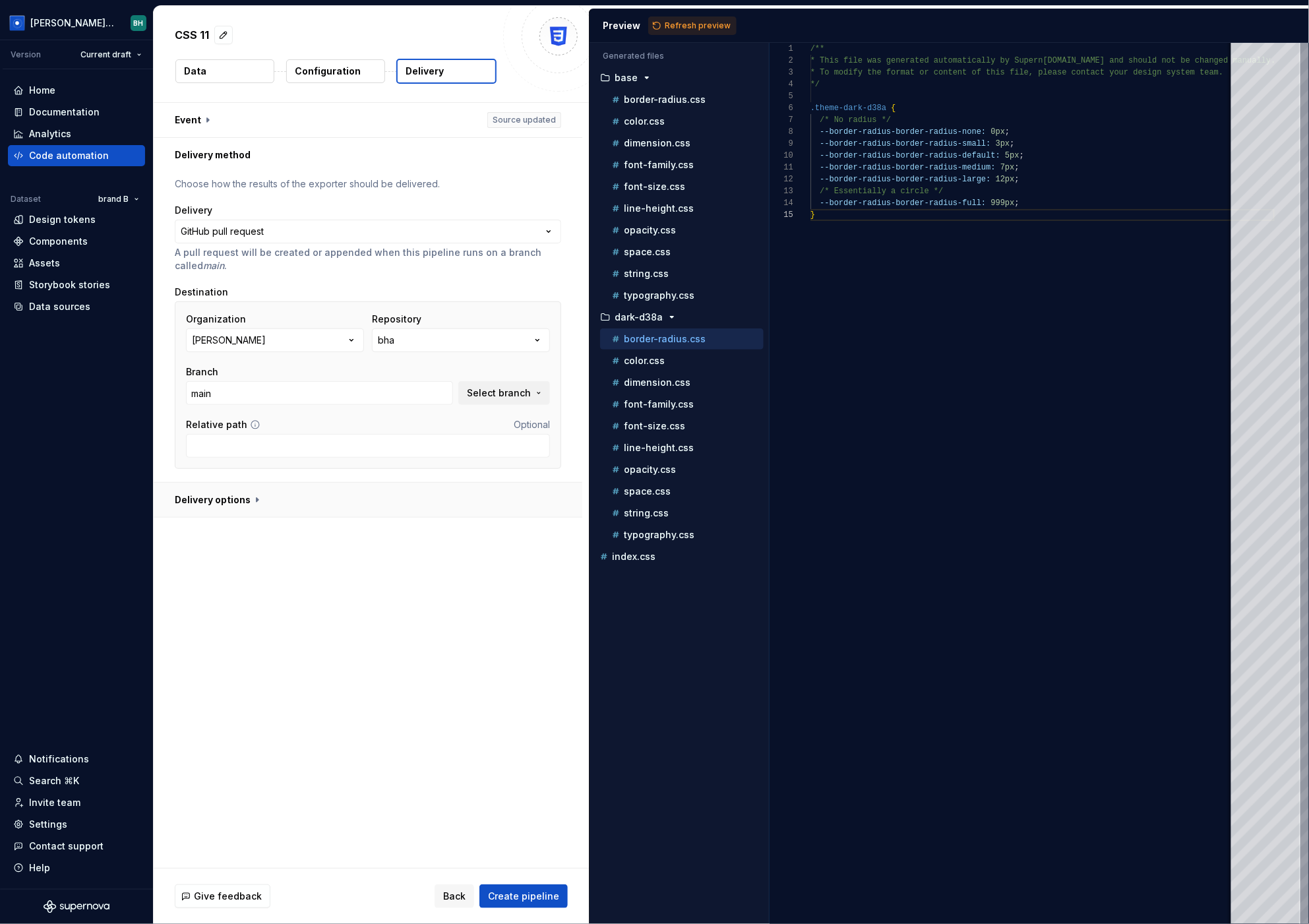
click at [249, 503] on button "button" at bounding box center [367, 499] width 428 height 34
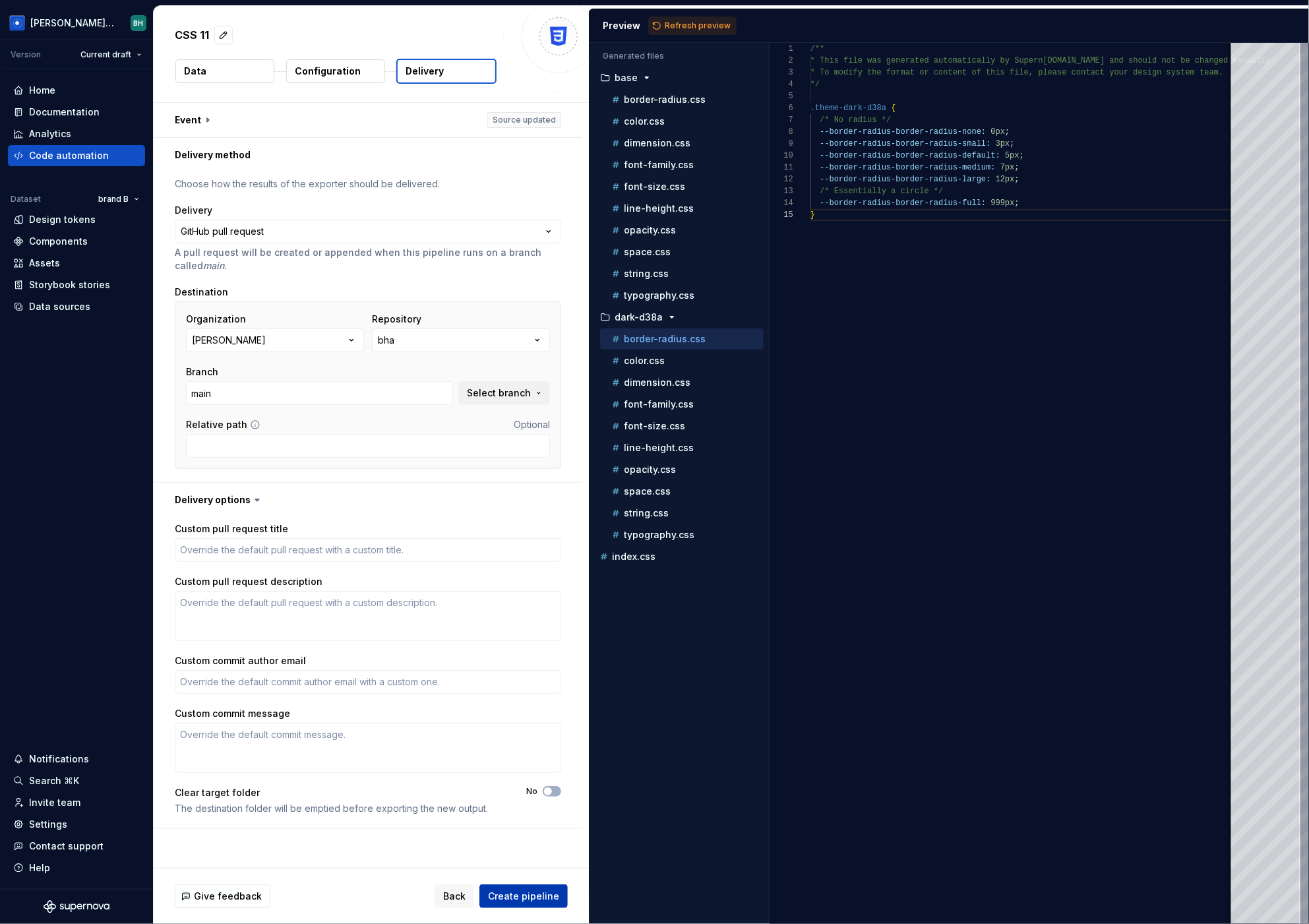
click at [535, 898] on span "Create pipeline" at bounding box center [523, 896] width 71 height 13
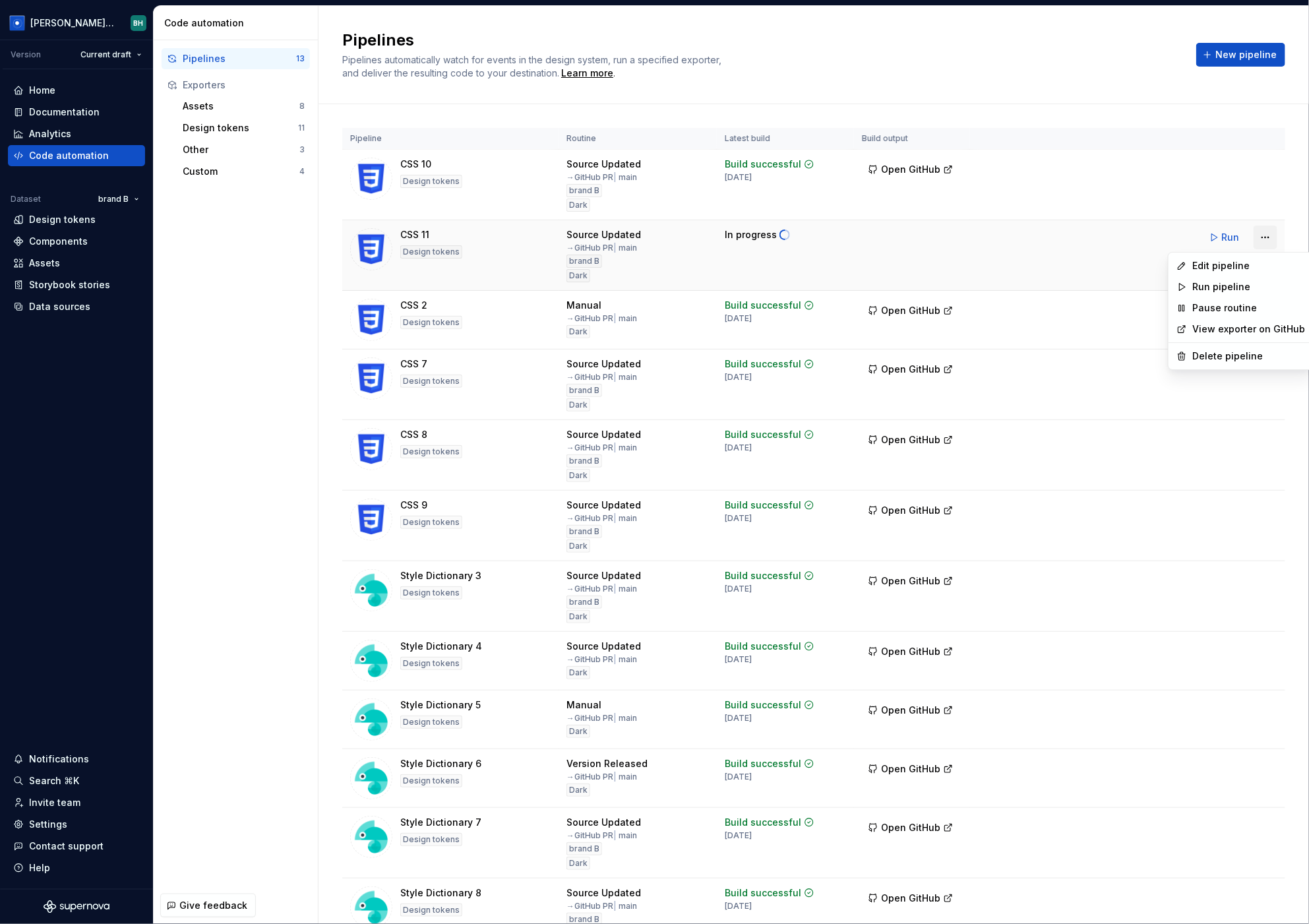
click at [1221, 233] on html "[PERSON_NAME] Design System BH Version Current draft Home Documentation Analyti…" at bounding box center [654, 462] width 1309 height 924
click at [1040, 250] on html "[PERSON_NAME] Design System BH Version Current draft Home Documentation Analyti…" at bounding box center [654, 462] width 1309 height 924
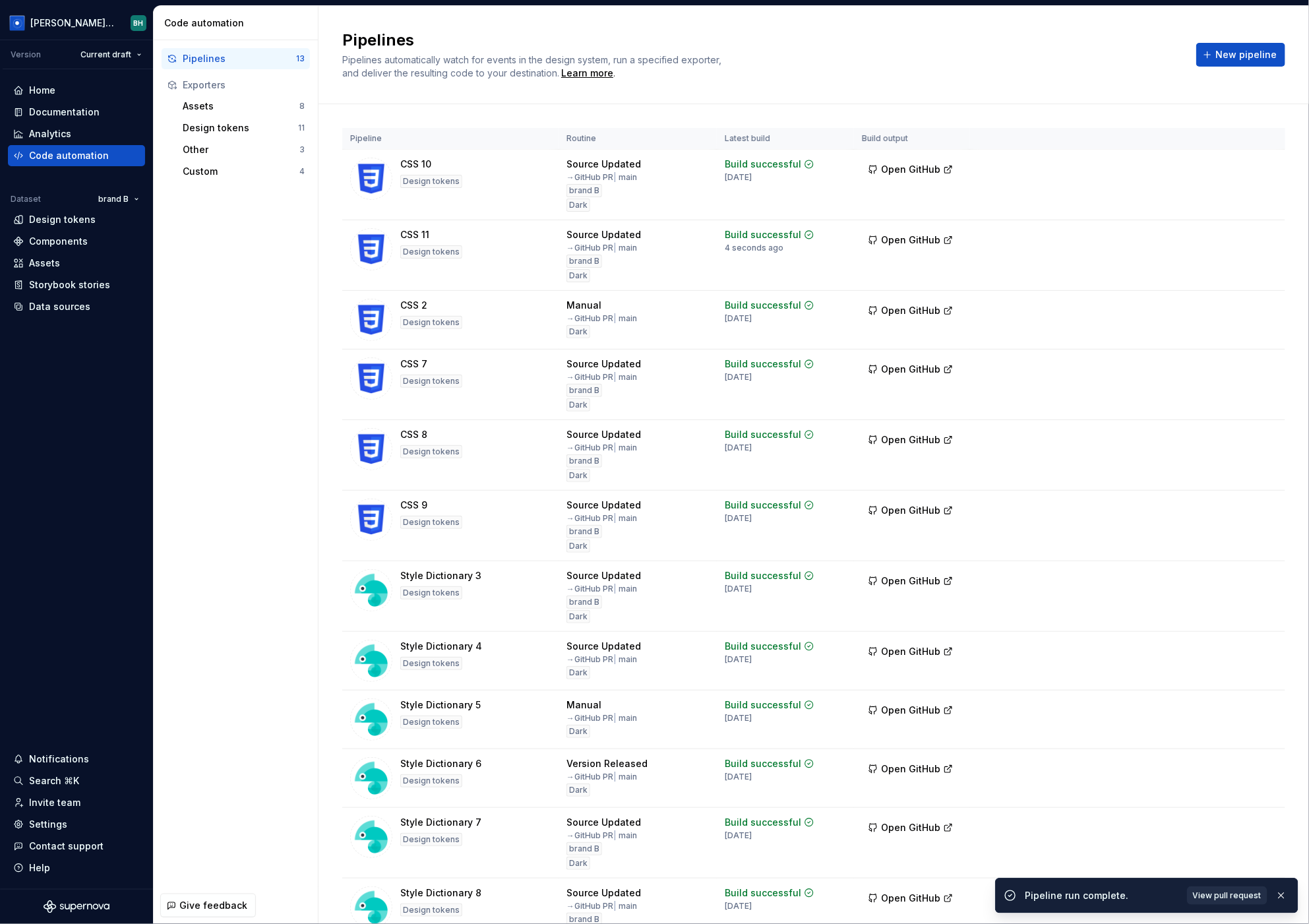
click at [1221, 895] on span "View pull request" at bounding box center [1227, 895] width 69 height 11
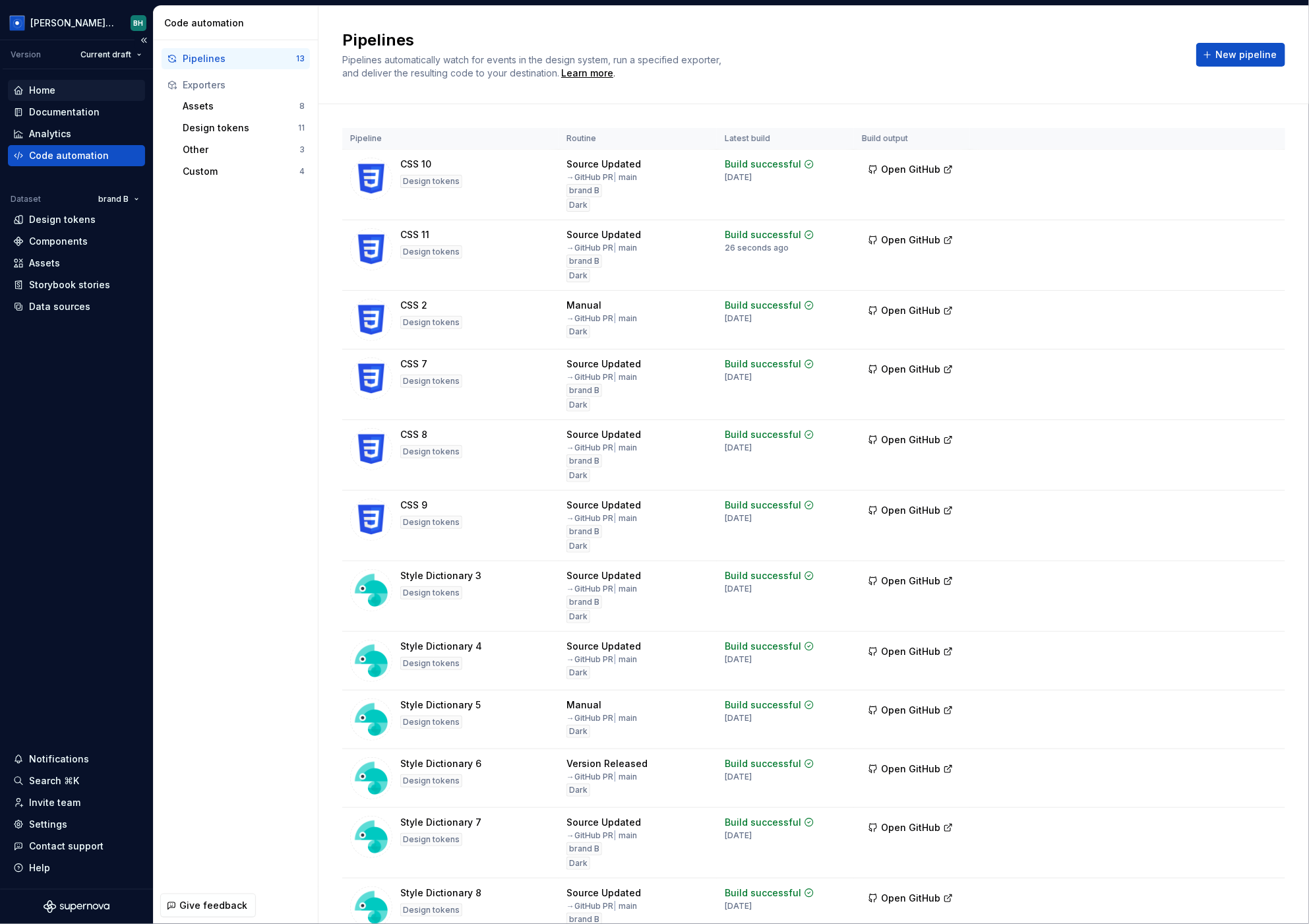
click at [74, 87] on div "Home" at bounding box center [76, 90] width 127 height 13
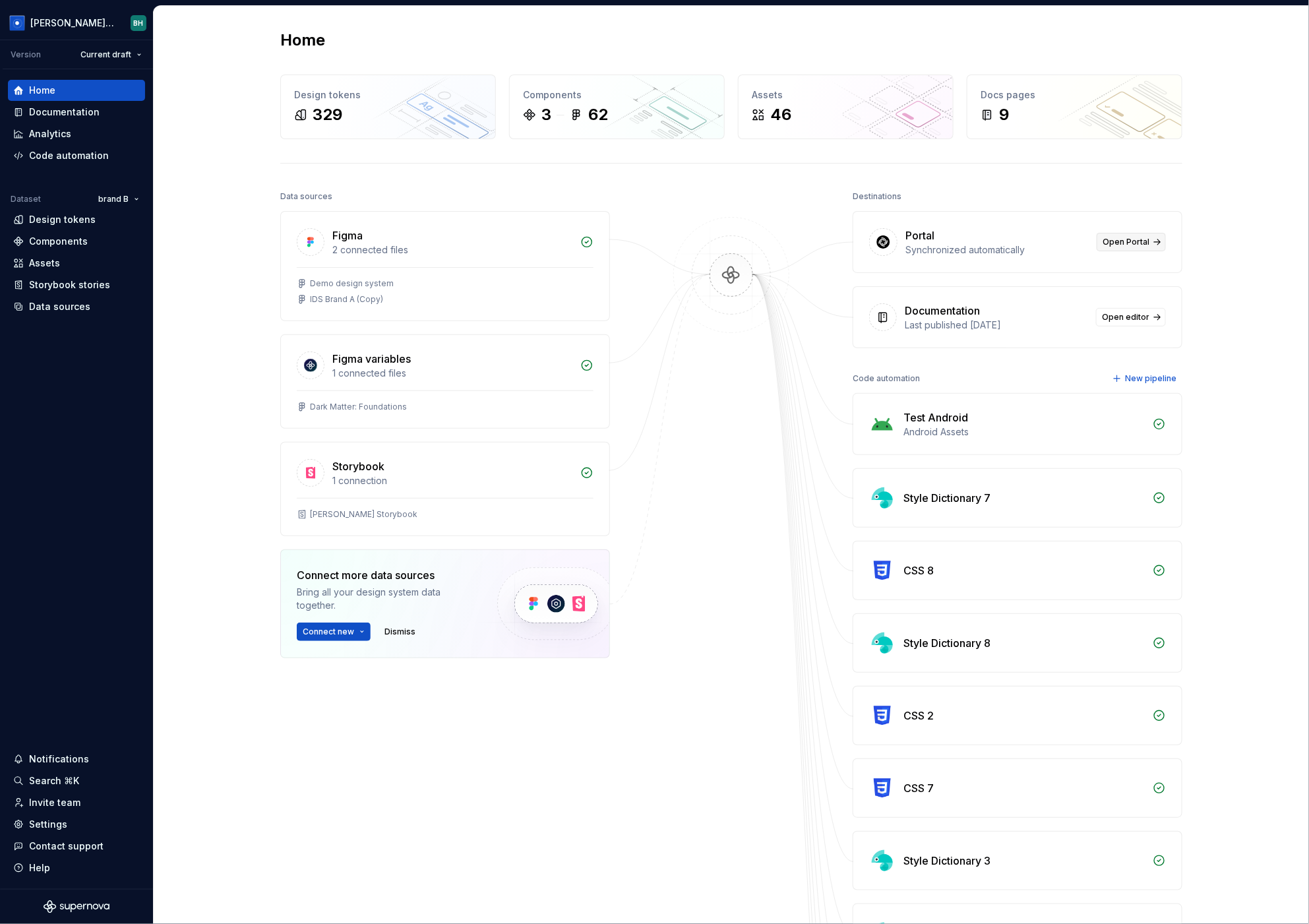
click at [1148, 244] on span "Open Portal" at bounding box center [1125, 242] width 47 height 11
click at [55, 829] on div "Settings" at bounding box center [47, 824] width 38 height 13
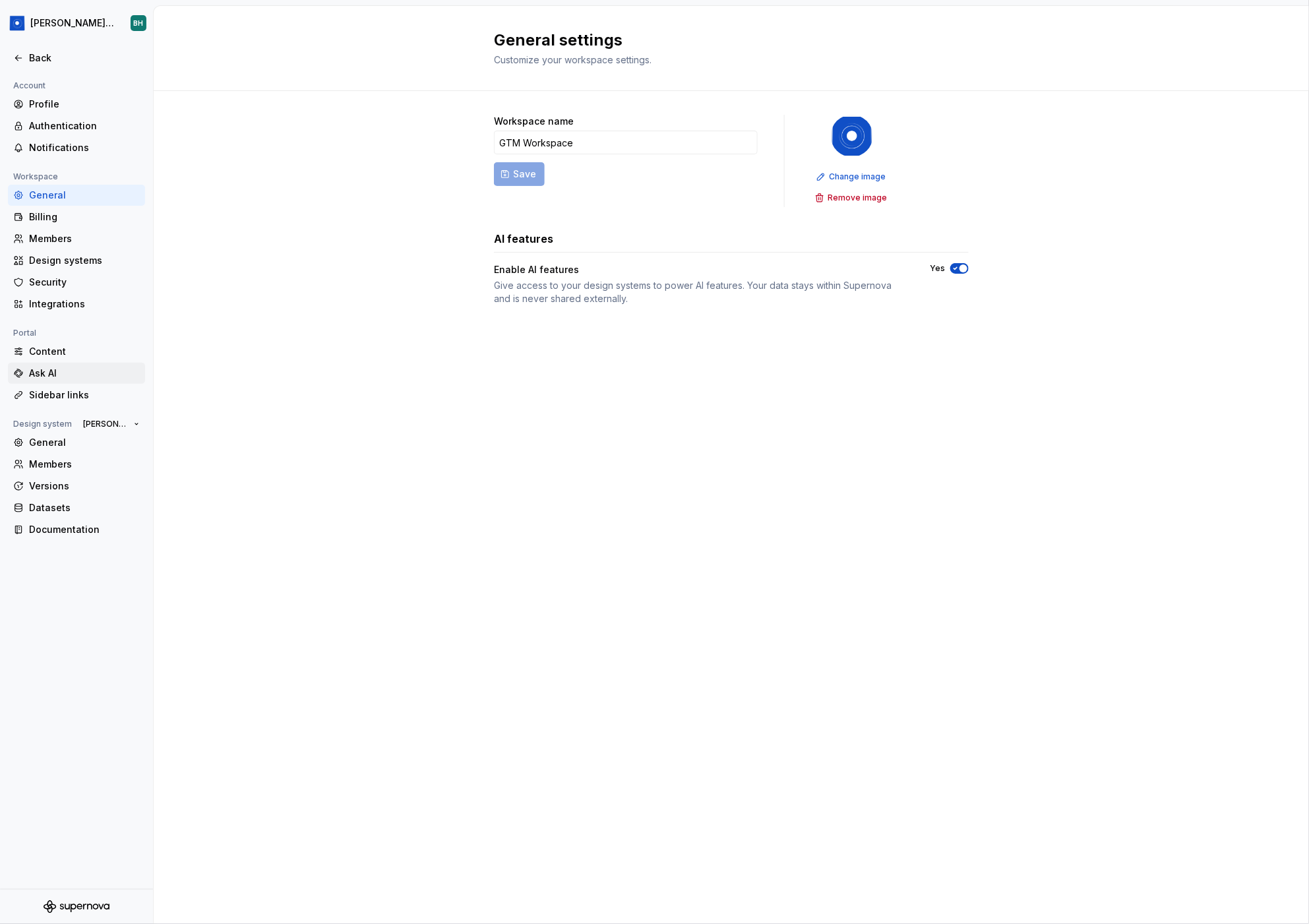
click at [80, 375] on div "Ask AI" at bounding box center [84, 373] width 111 height 13
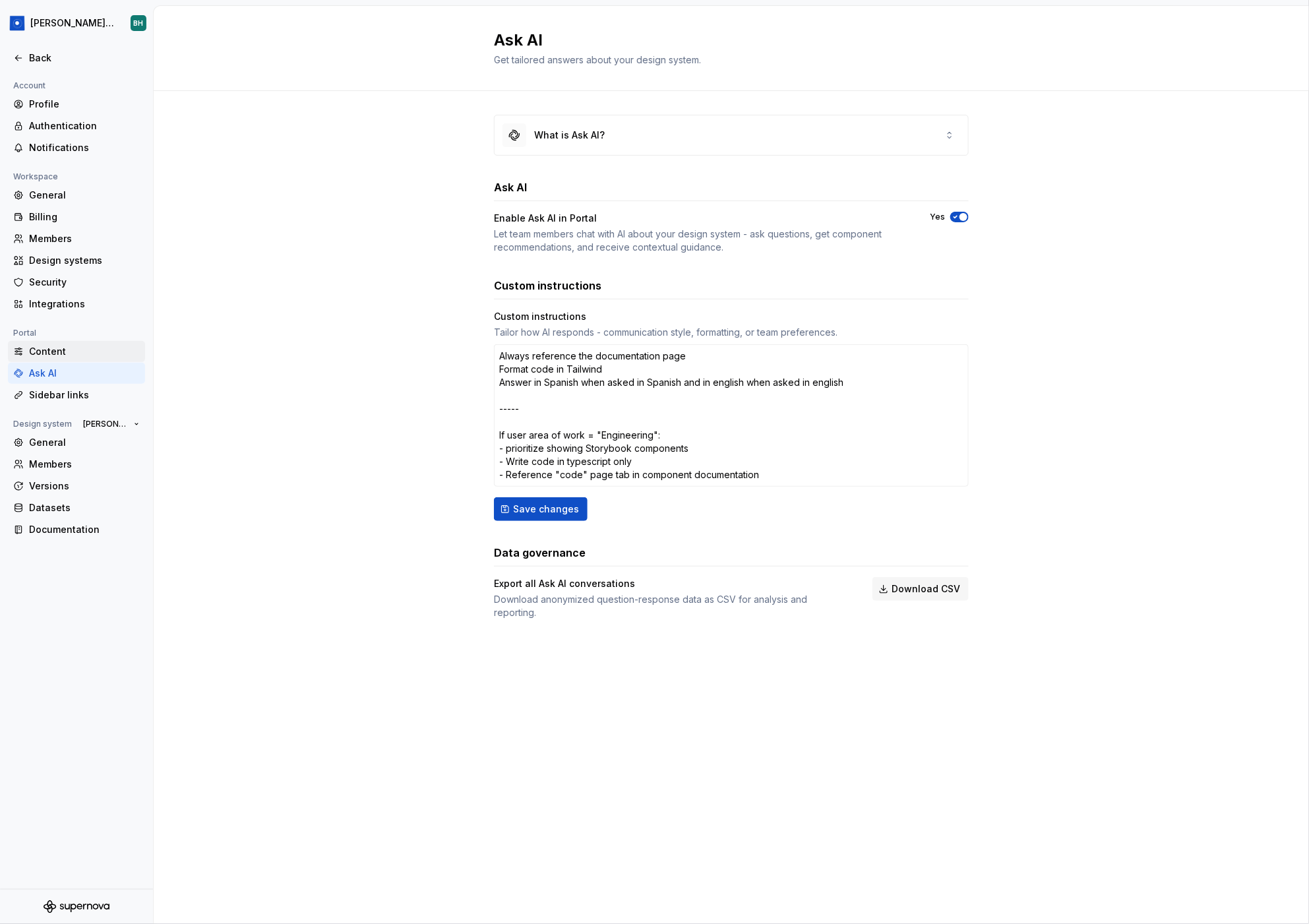
click at [94, 349] on div "Content" at bounding box center [84, 351] width 111 height 13
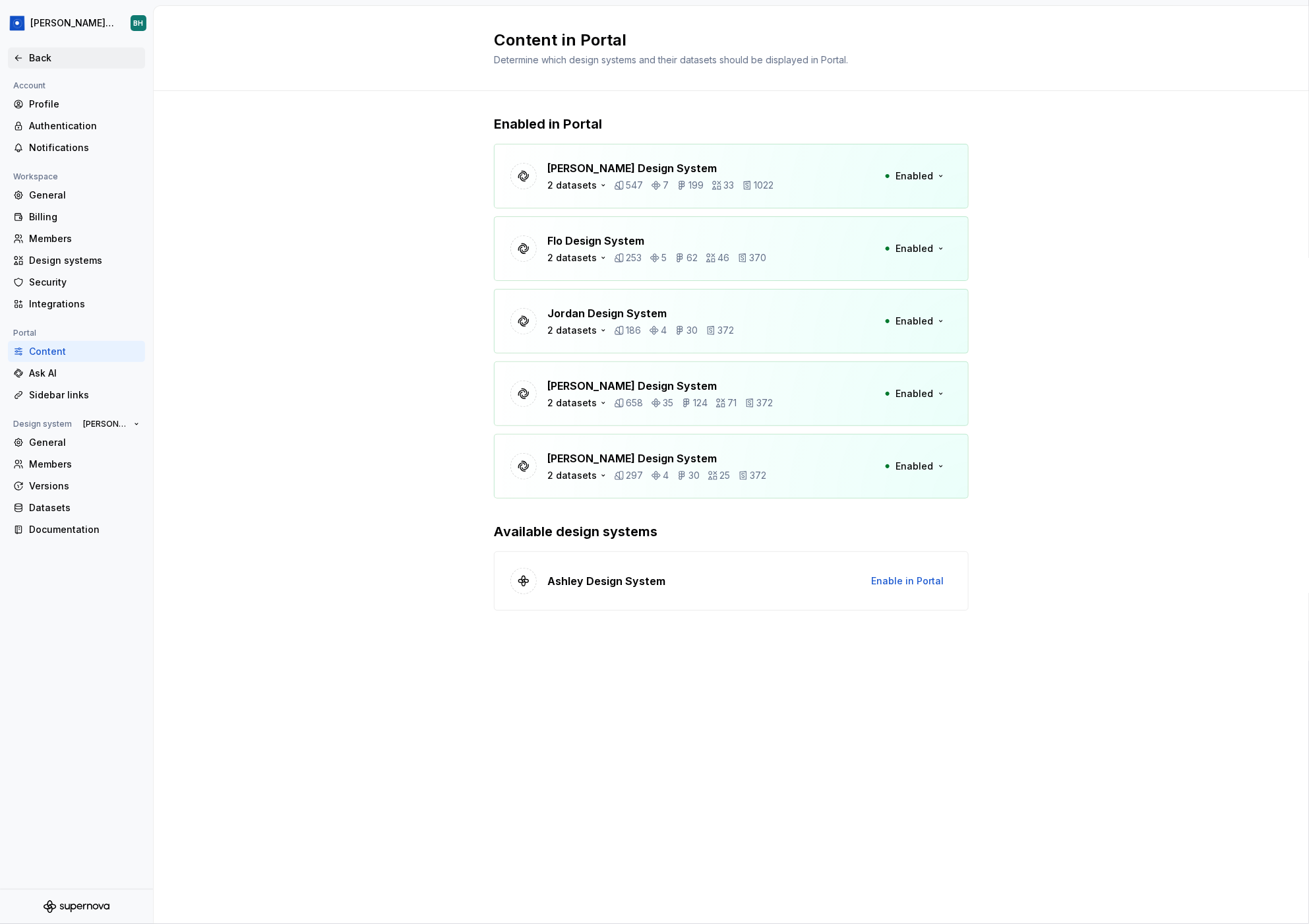
click at [41, 54] on div "Back" at bounding box center [84, 57] width 111 height 13
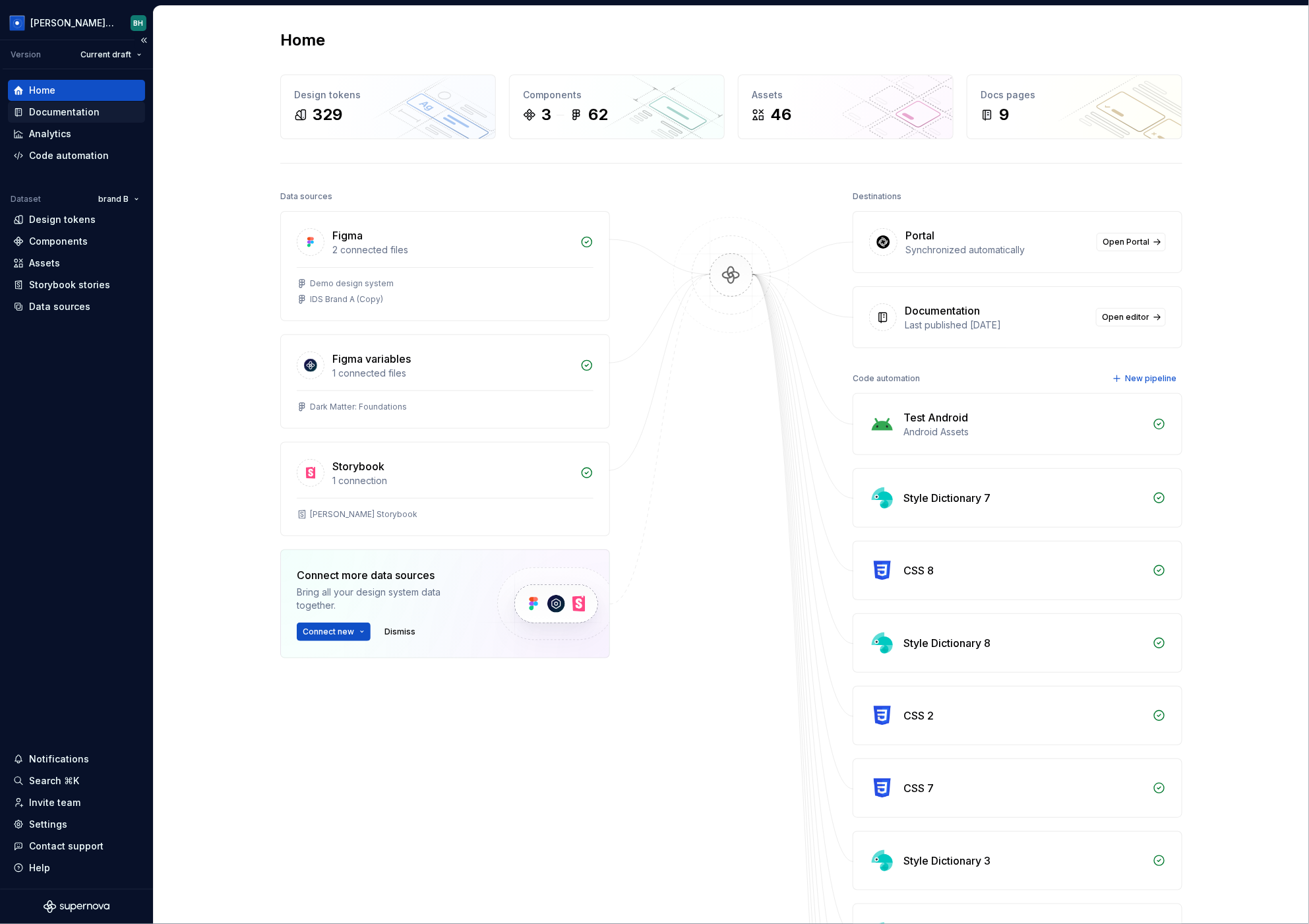
click at [84, 111] on div "Documentation" at bounding box center [64, 112] width 70 height 13
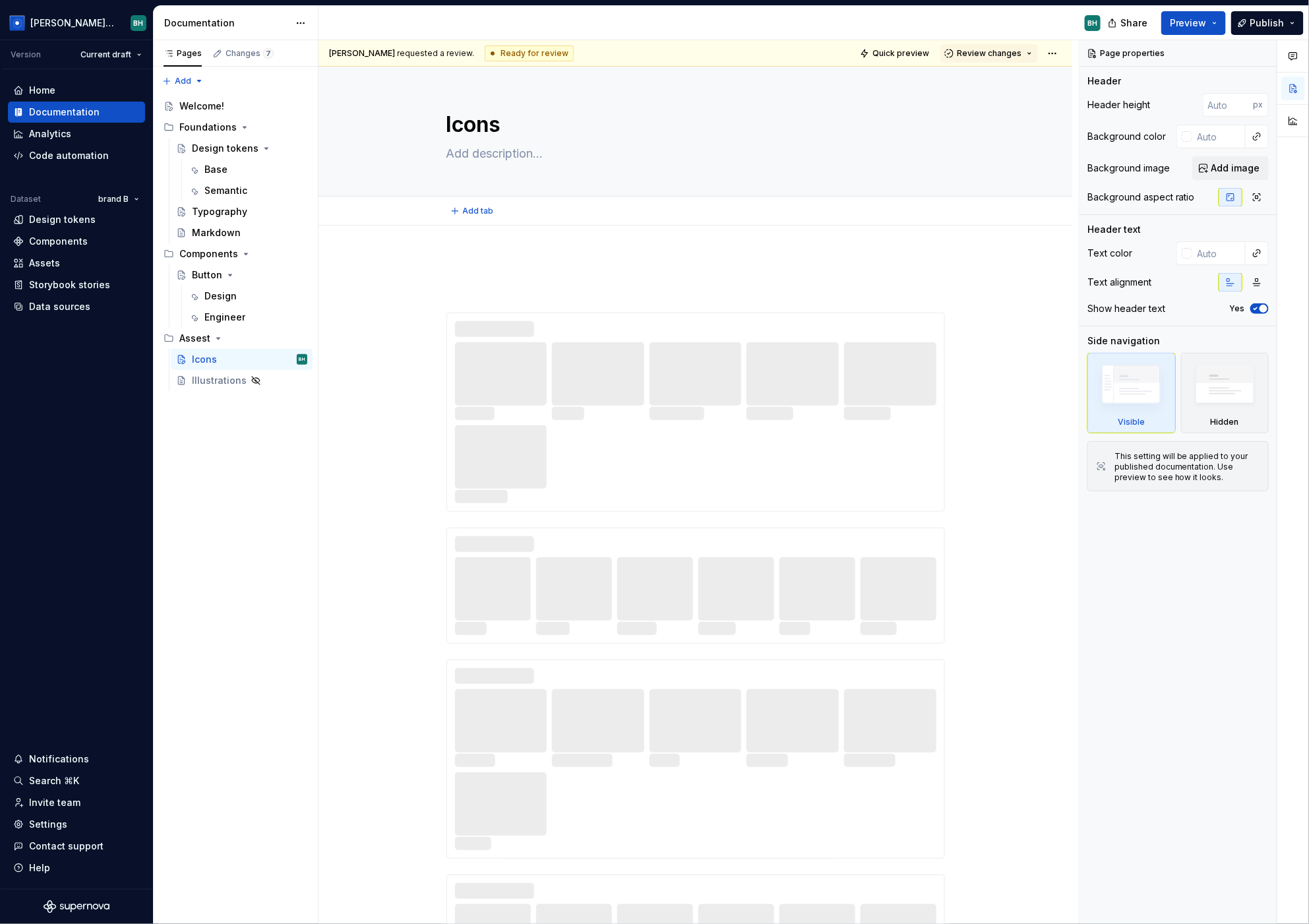
type textarea "*"
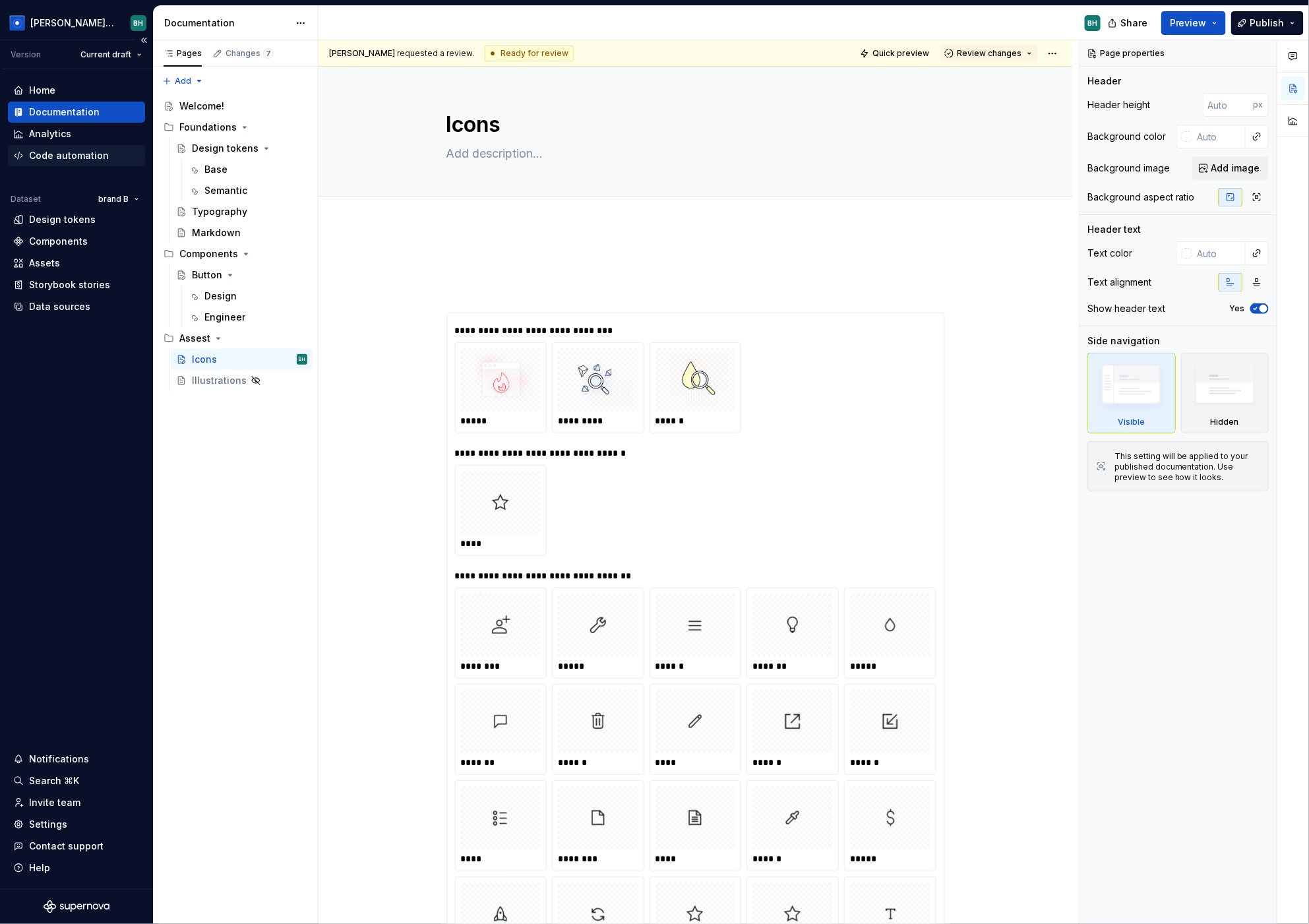
click at [98, 155] on div "Code automation" at bounding box center [69, 155] width 80 height 13
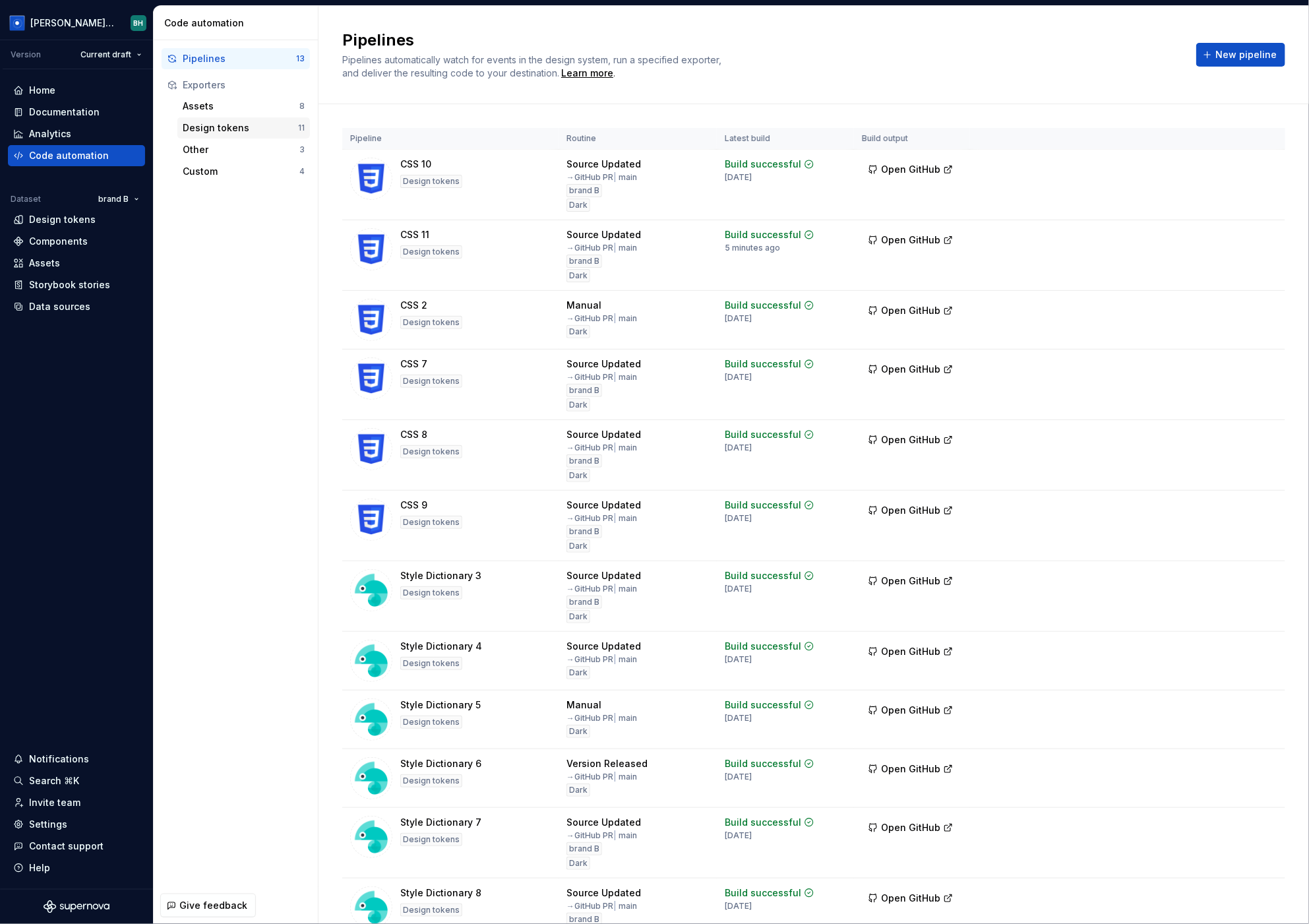
click at [266, 125] on div "Design tokens" at bounding box center [240, 127] width 115 height 13
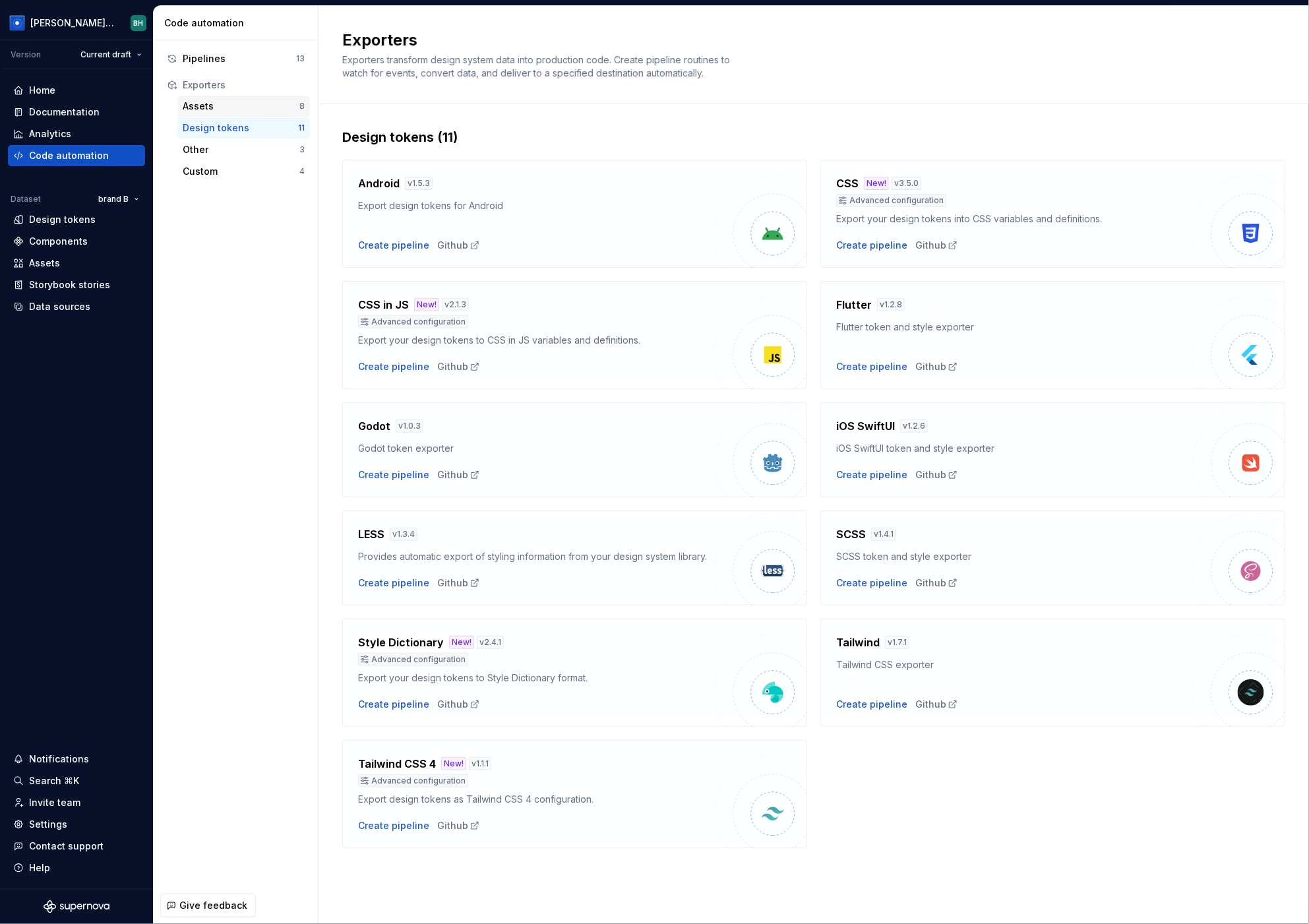
click at [226, 105] on div "Assets" at bounding box center [241, 105] width 117 height 13
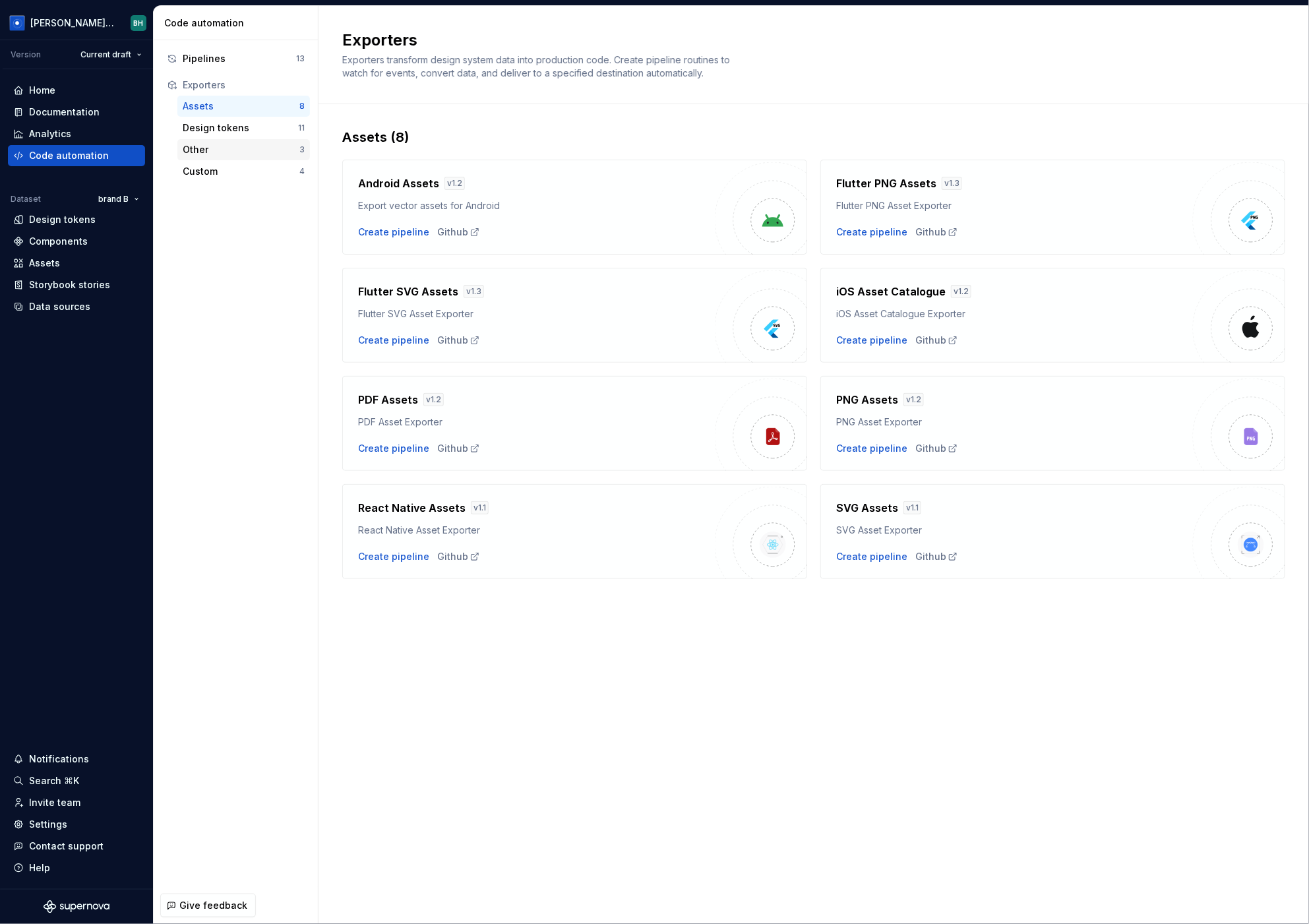
click at [265, 146] on div "Other" at bounding box center [241, 149] width 117 height 13
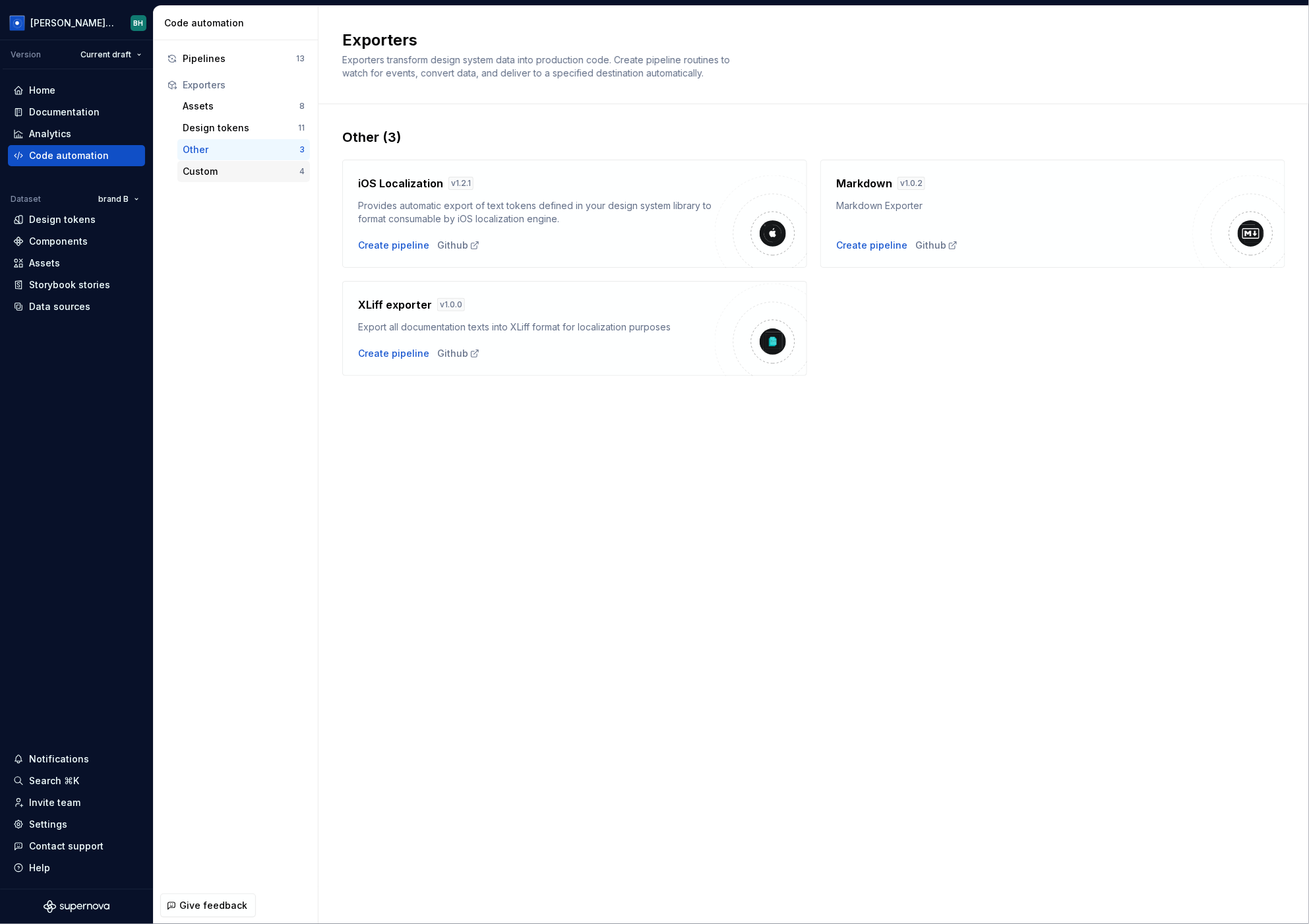
click at [221, 171] on div "Custom" at bounding box center [241, 171] width 117 height 13
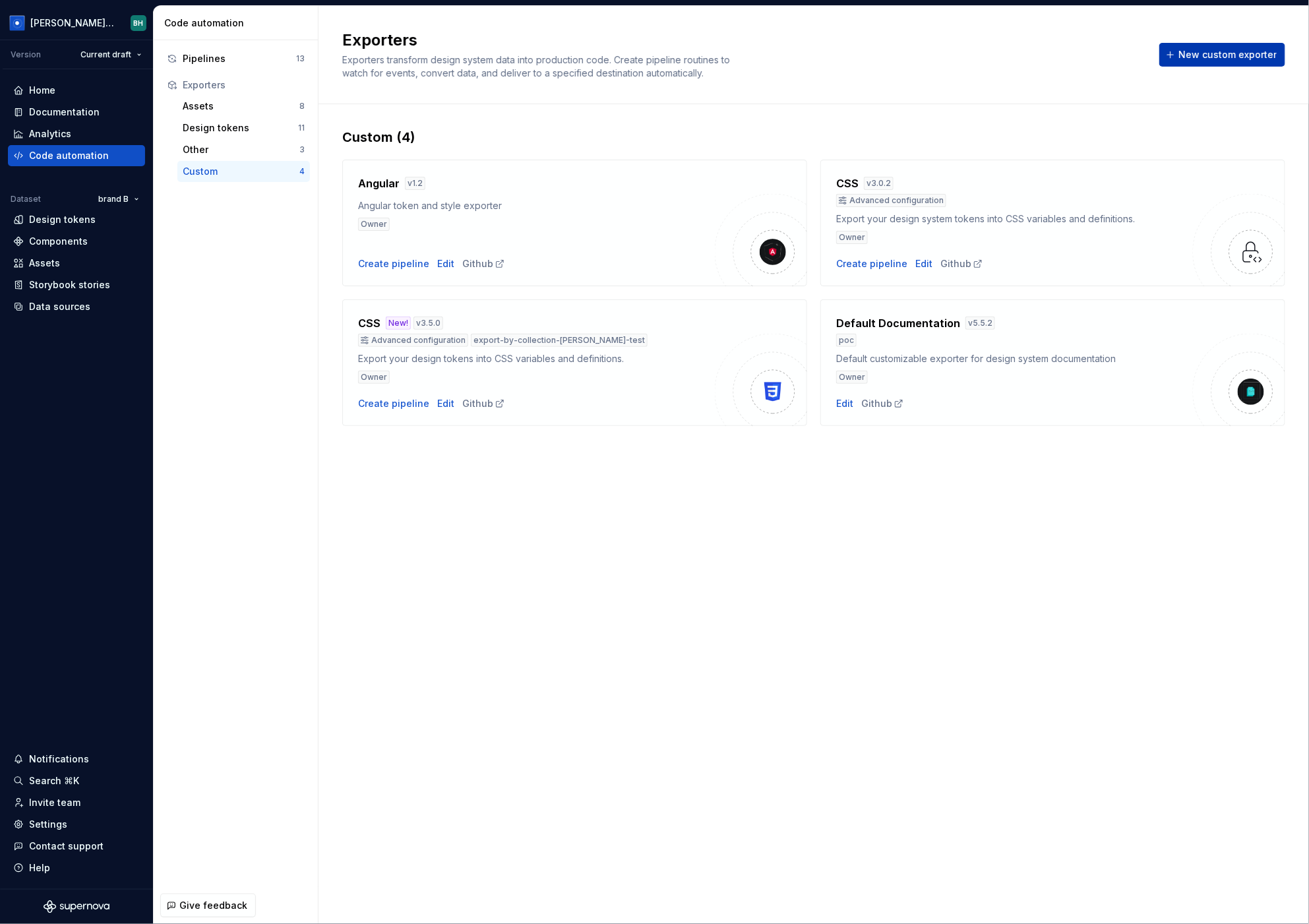
click at [1200, 56] on span "New custom exporter" at bounding box center [1227, 55] width 98 height 13
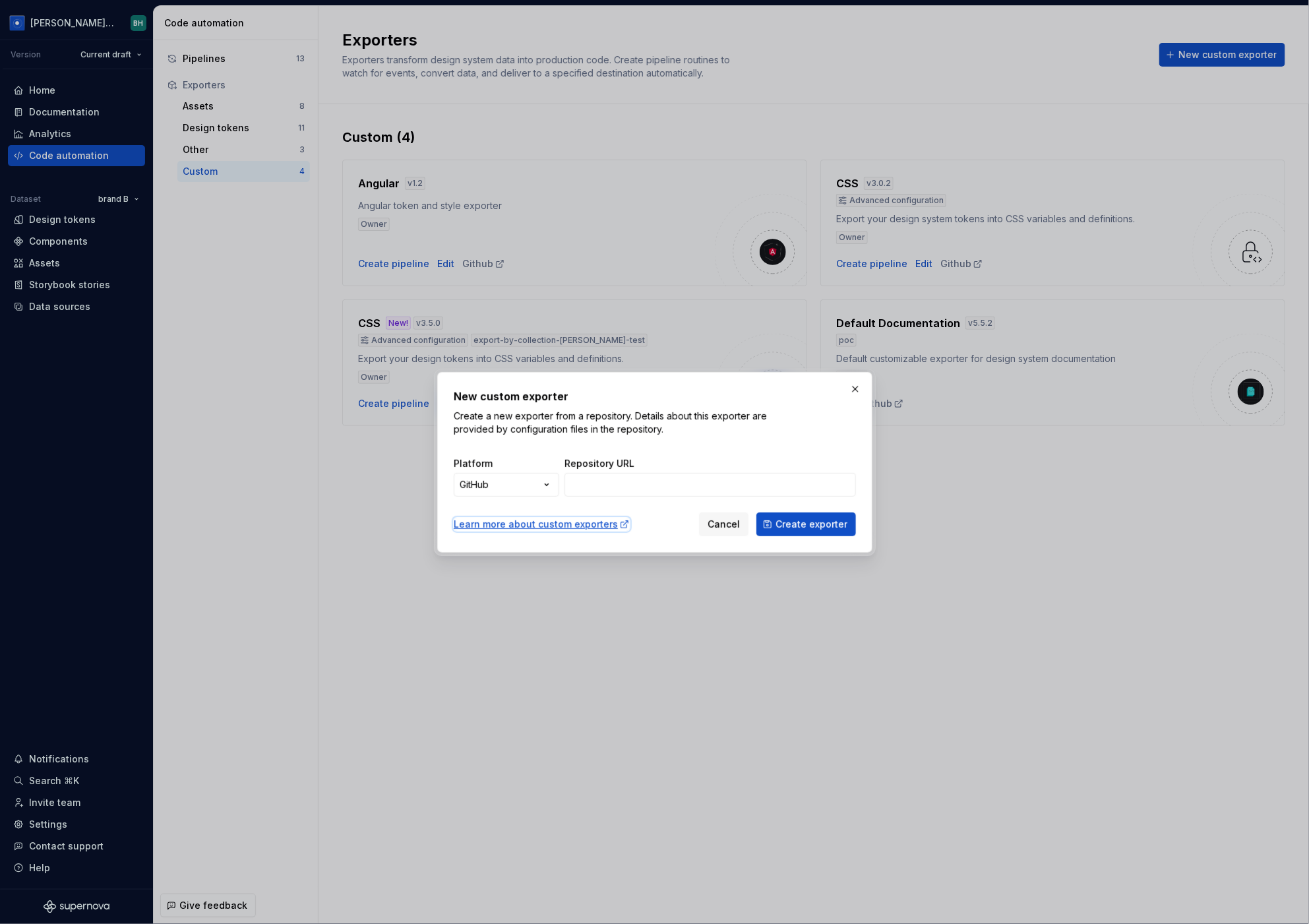
click at [556, 522] on div "Learn more about custom exporters" at bounding box center [542, 524] width 176 height 13
click at [850, 386] on button "button" at bounding box center [854, 389] width 18 height 18
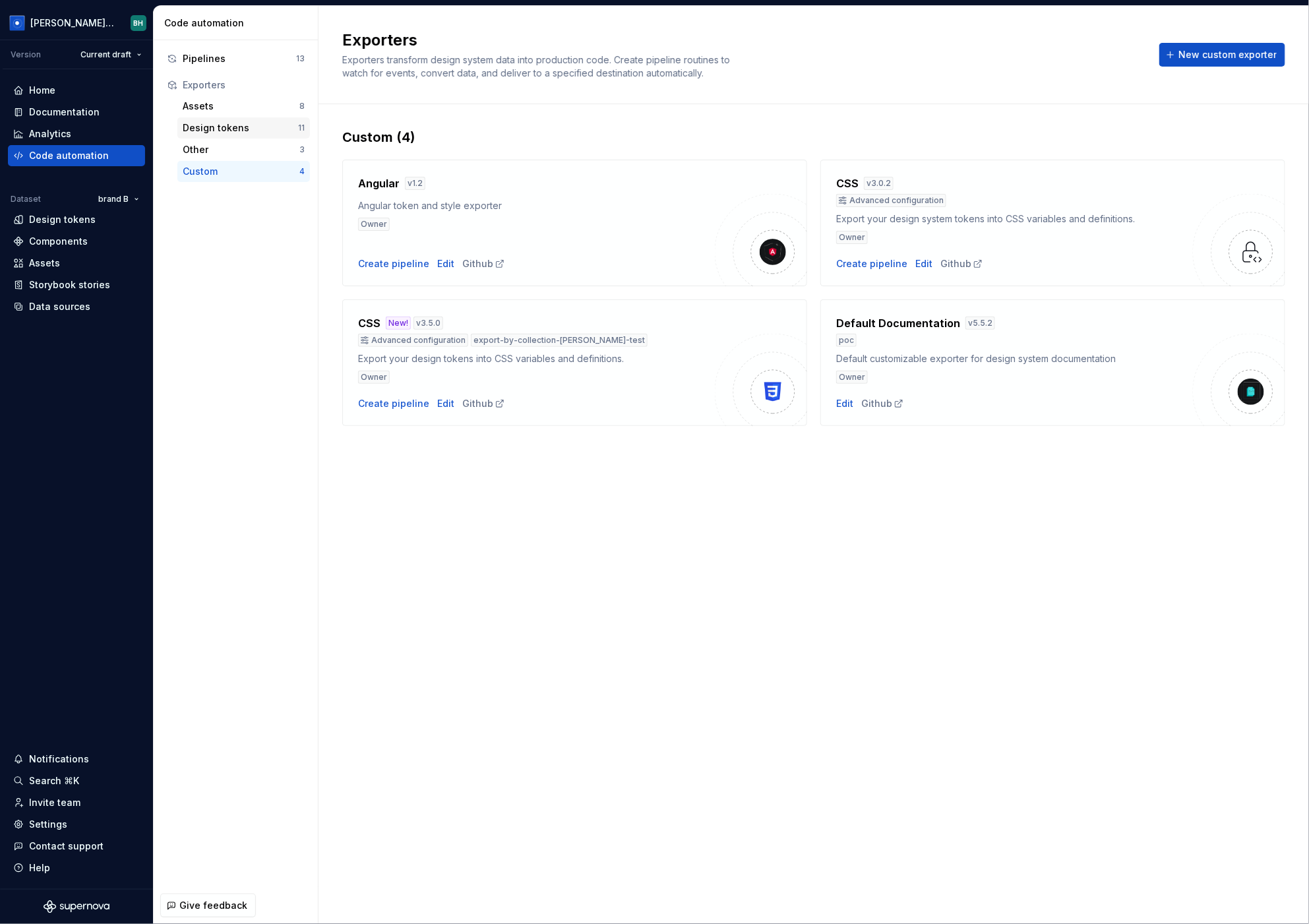
click at [243, 121] on div "Design tokens" at bounding box center [240, 127] width 115 height 13
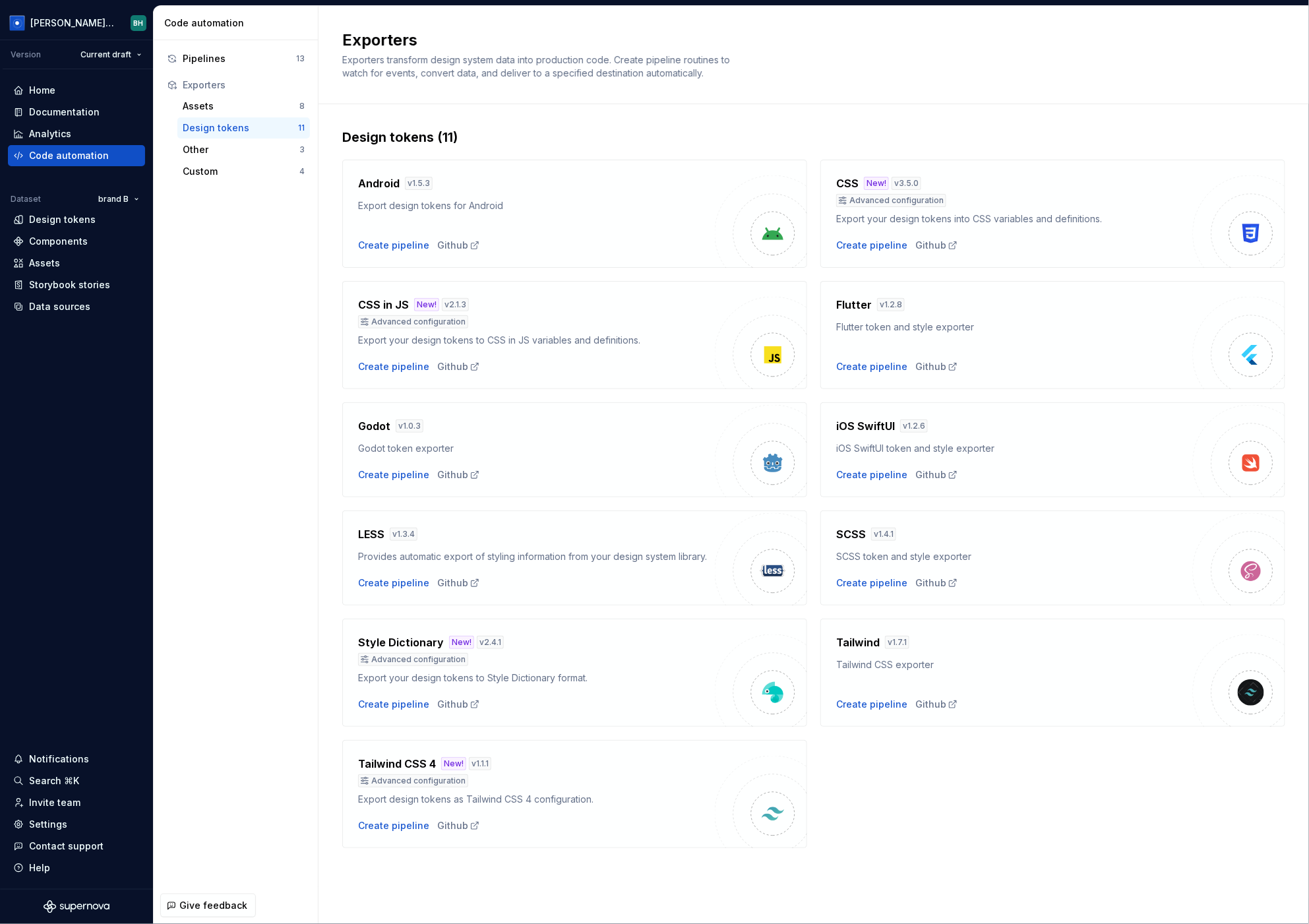
click at [813, 149] on div "Android v 1.5.3 Export design tokens for Android Create pipeline Github CSS New…" at bounding box center [813, 497] width 942 height 702
